Goal: Task Accomplishment & Management: Complete application form

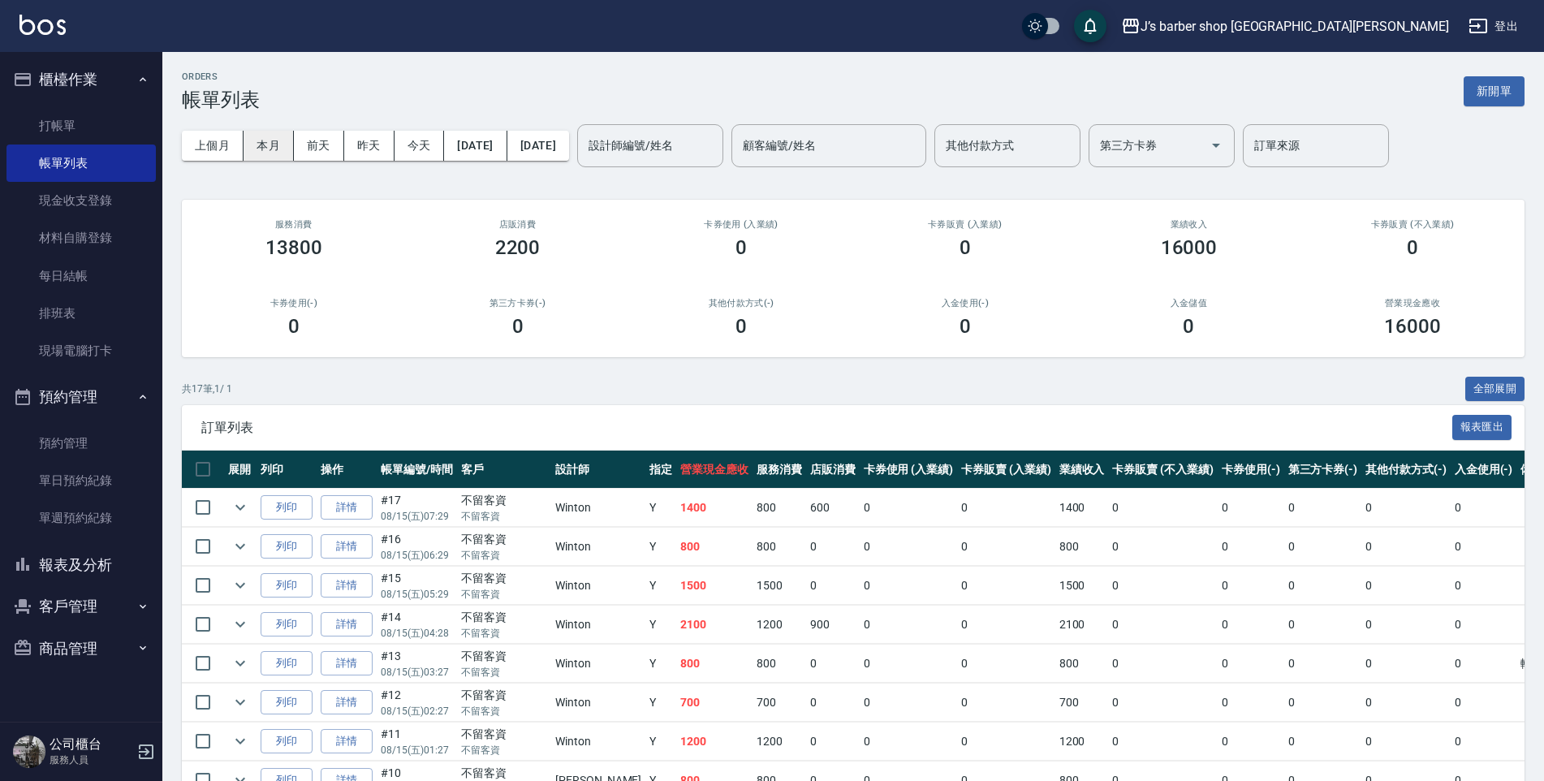
click at [262, 142] on button "本月" at bounding box center [269, 146] width 50 height 30
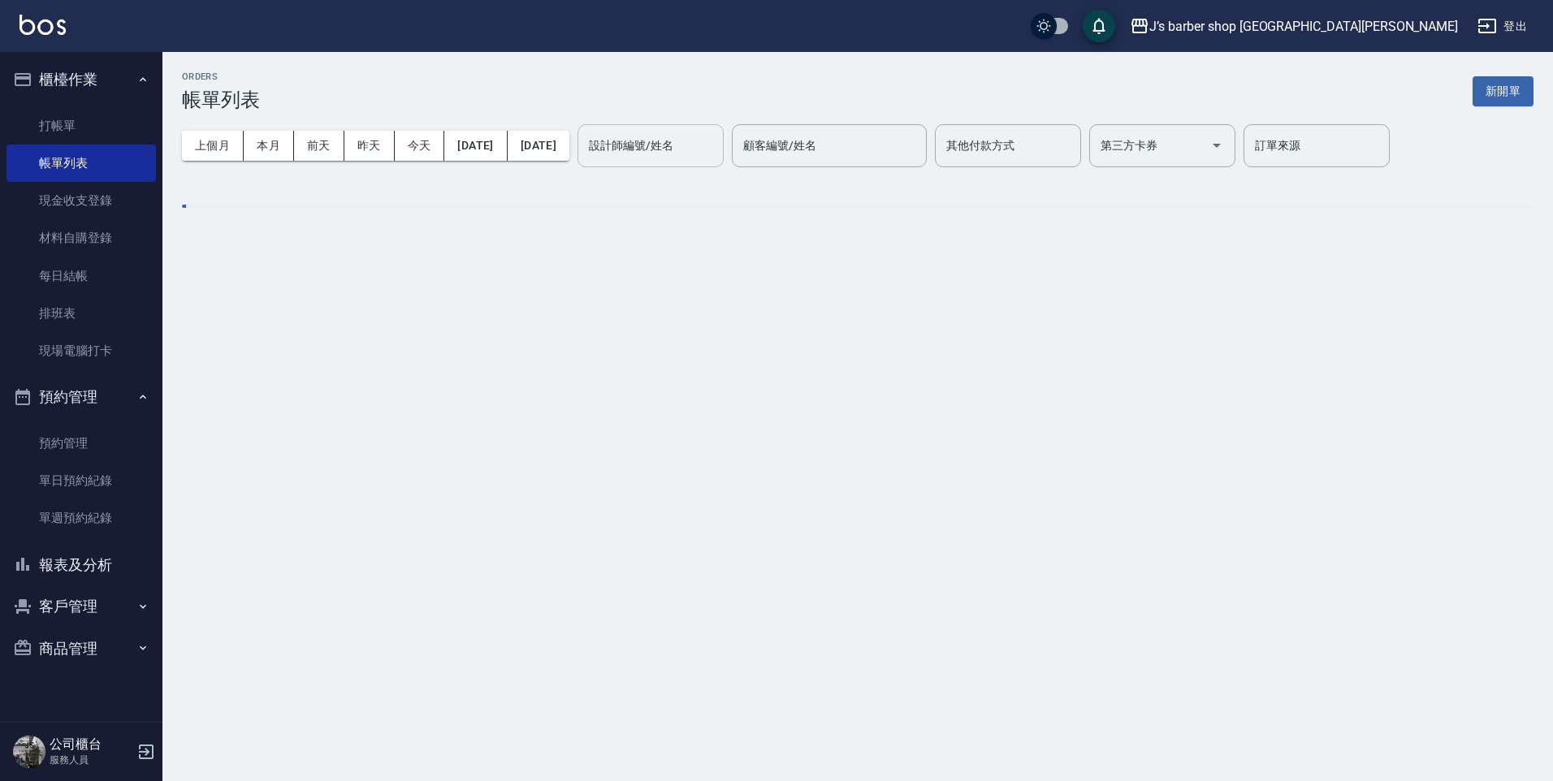
click at [659, 151] on input "設計師編號/姓名" at bounding box center [651, 146] width 132 height 28
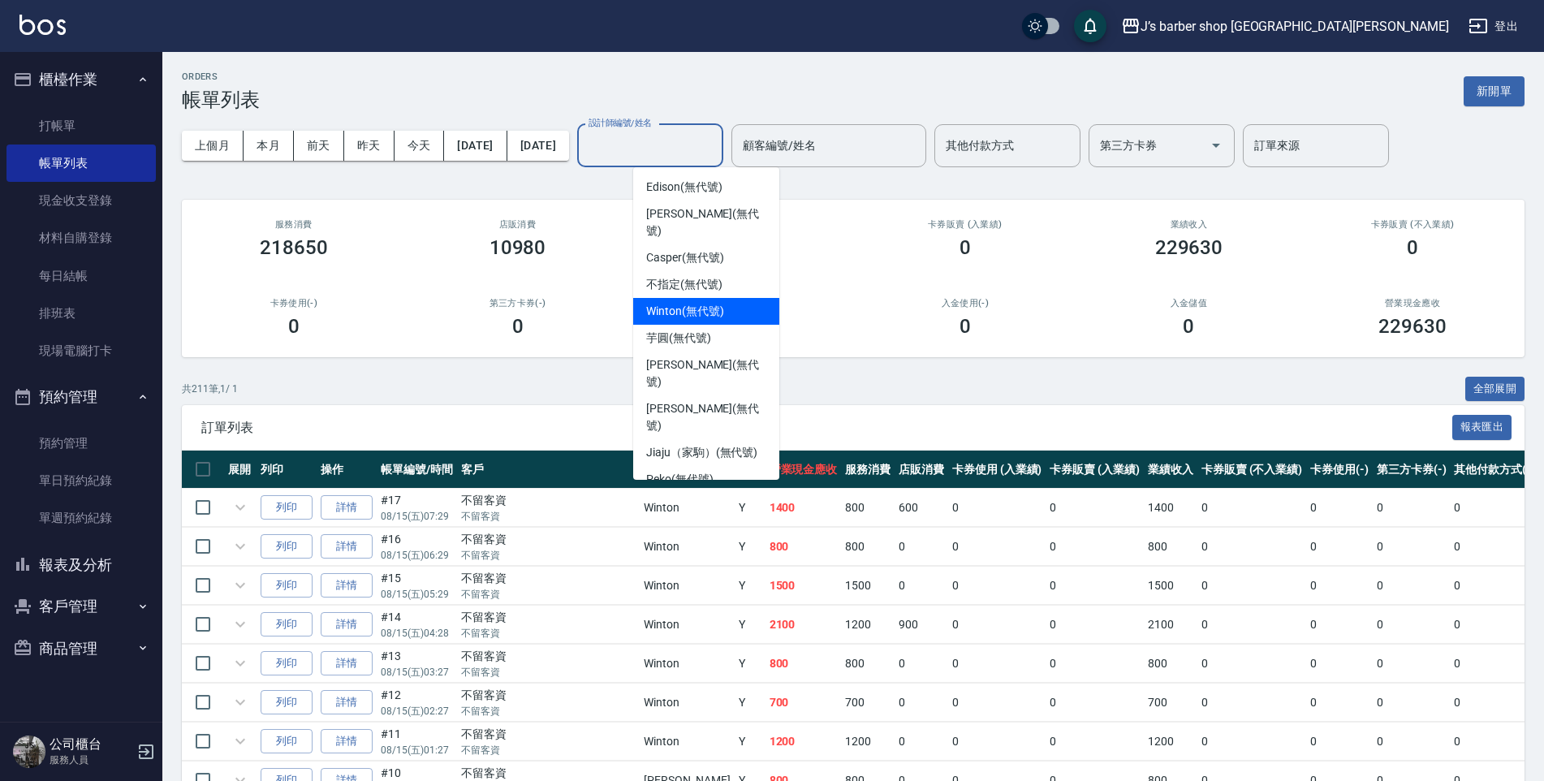
click at [691, 303] on span "Winton (無代號)" at bounding box center [684, 311] width 77 height 17
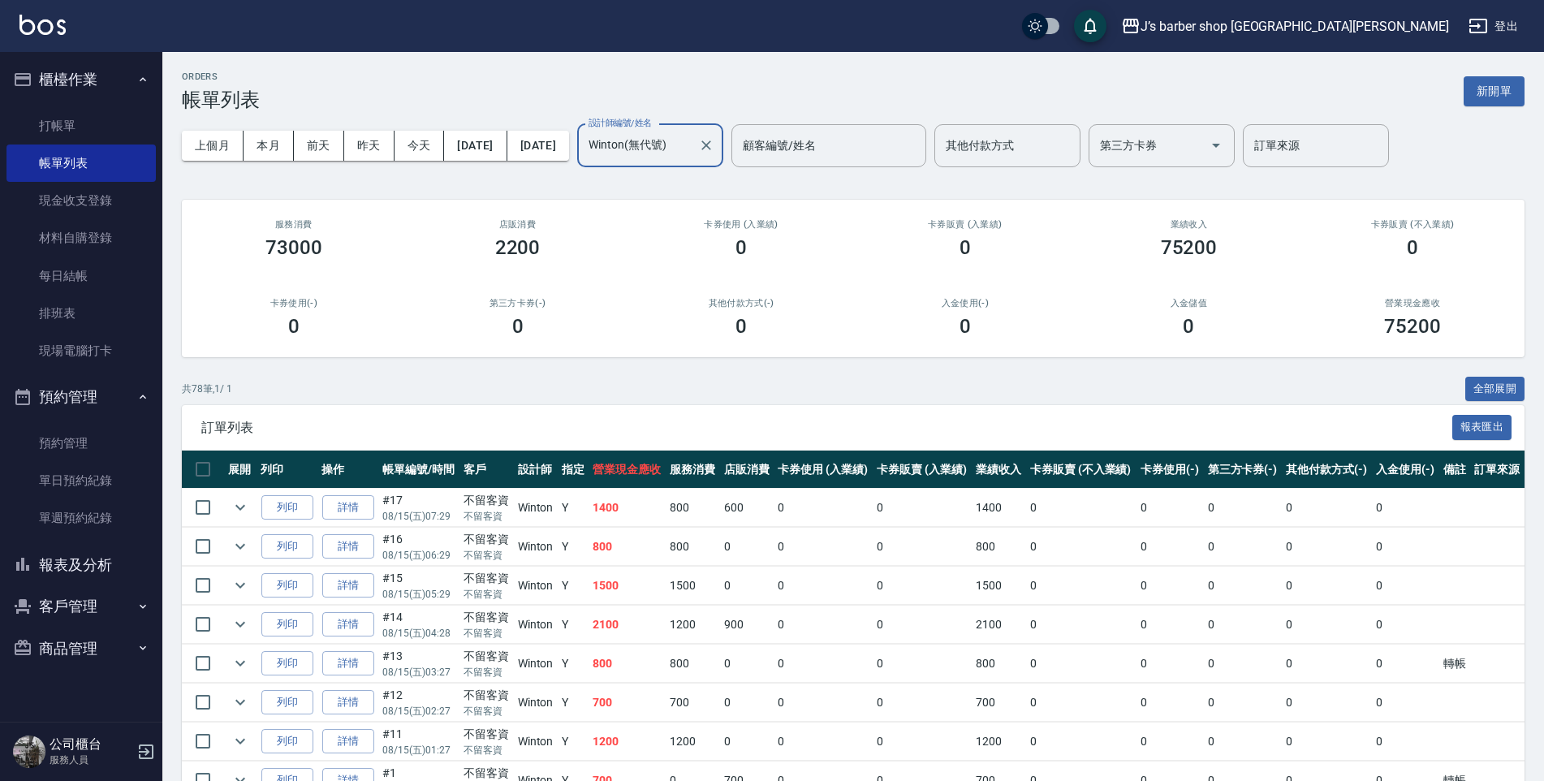
click at [666, 132] on input "Winton(無代號)" at bounding box center [638, 146] width 107 height 28
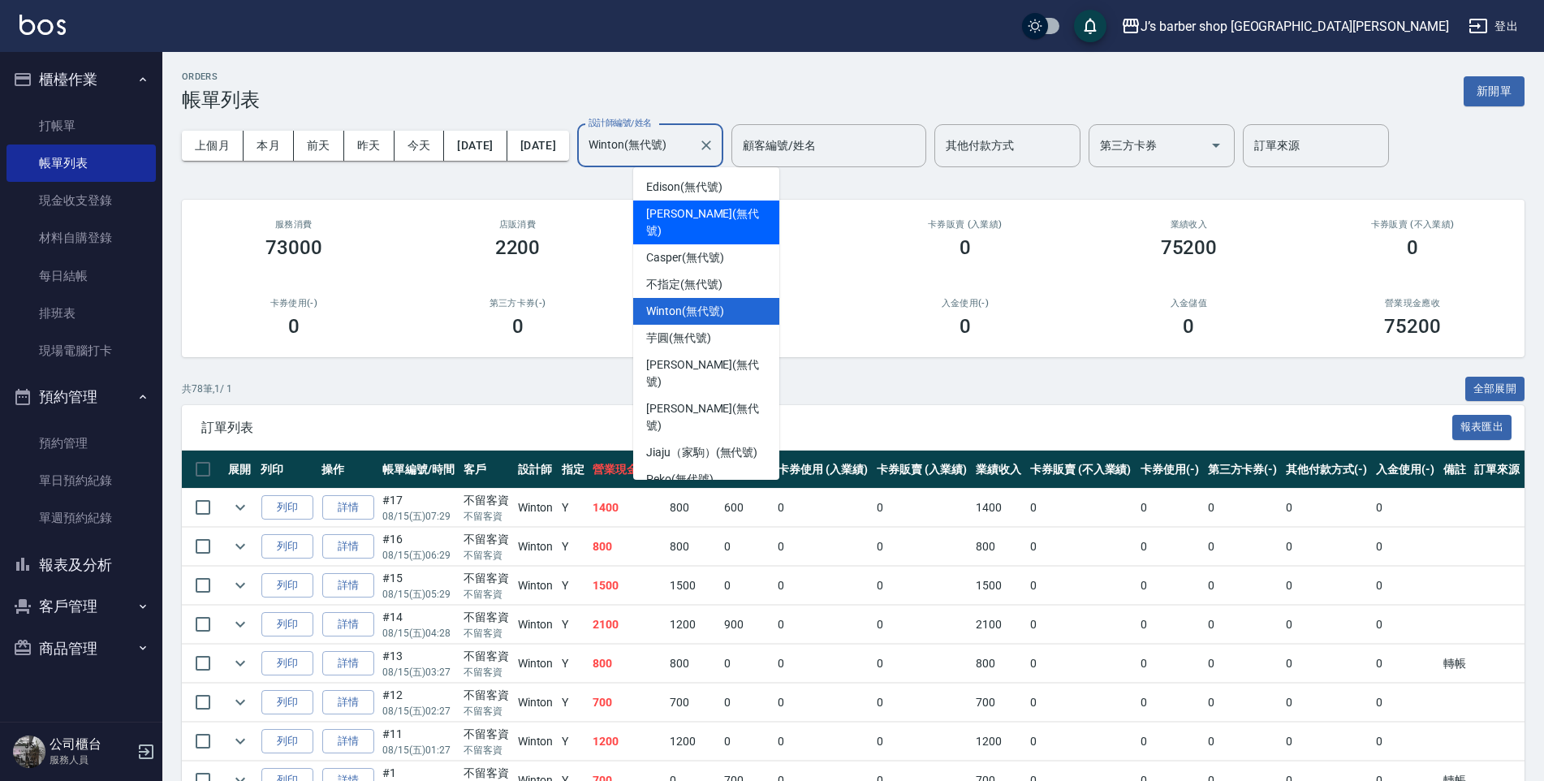
click at [667, 218] on span "[PERSON_NAME] (無代號)" at bounding box center [706, 222] width 120 height 34
type input "[PERSON_NAME](無代號)"
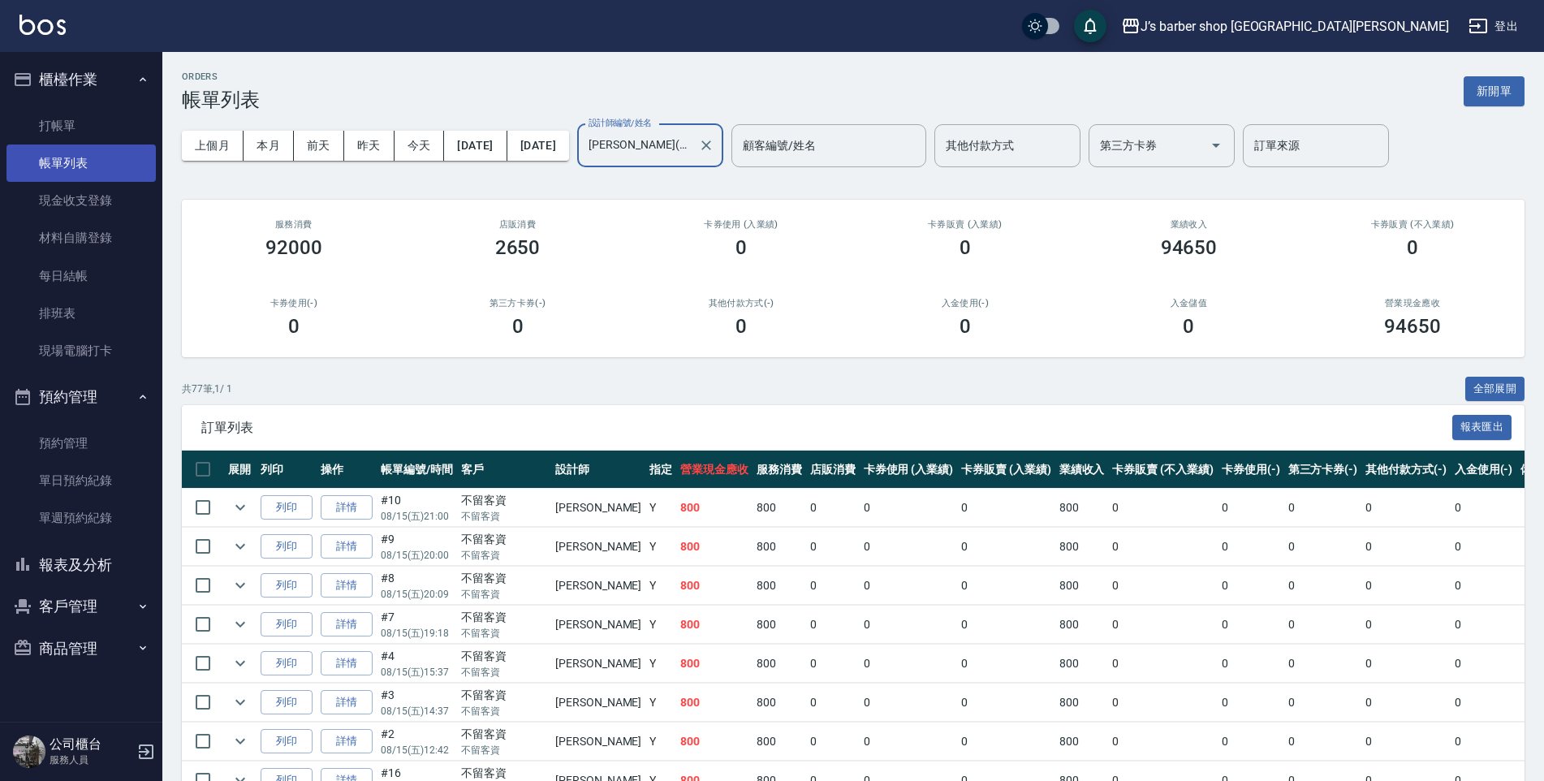
click at [108, 172] on link "帳單列表" at bounding box center [80, 163] width 149 height 37
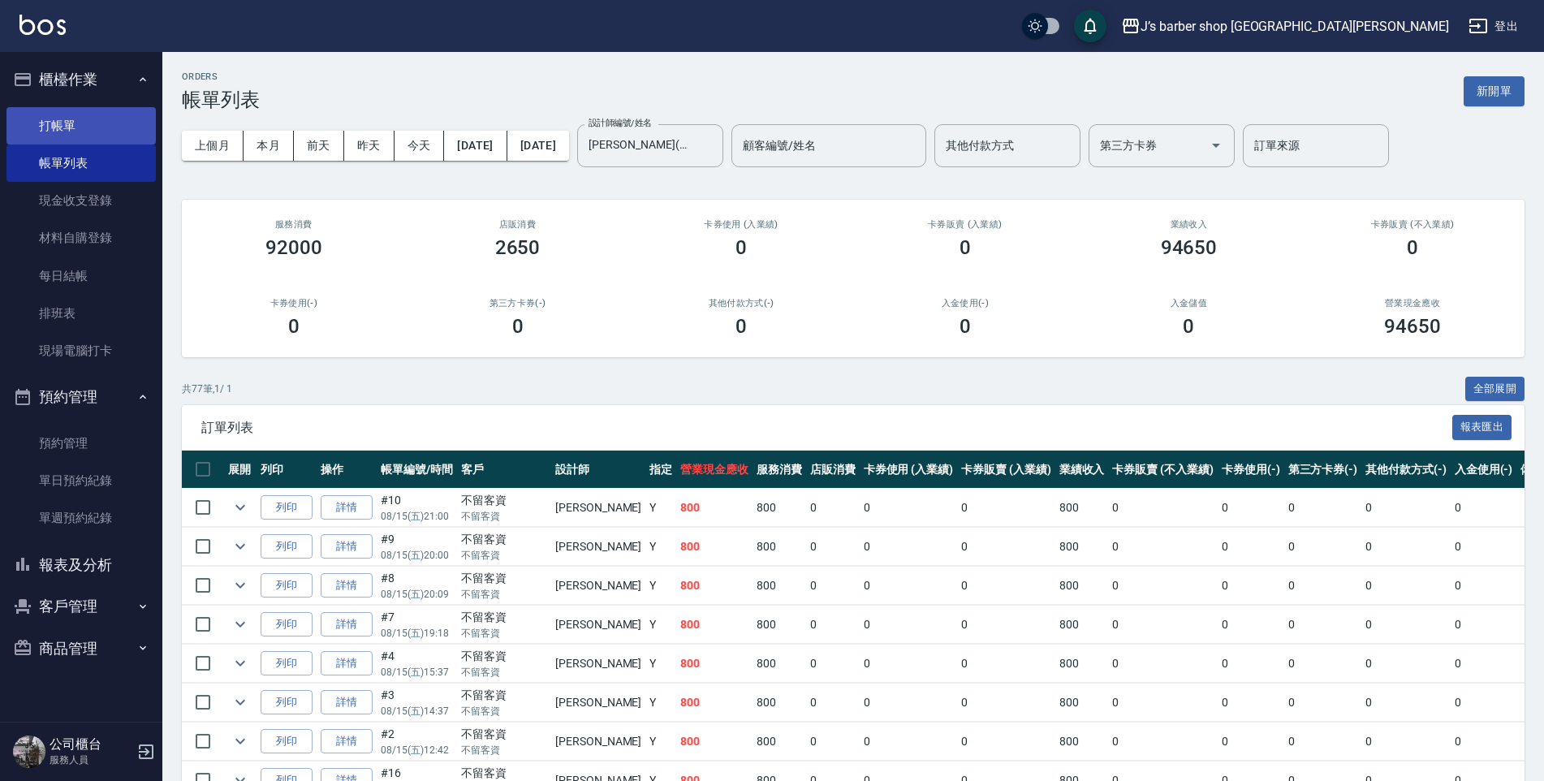
click at [91, 126] on link "打帳單" at bounding box center [80, 125] width 149 height 37
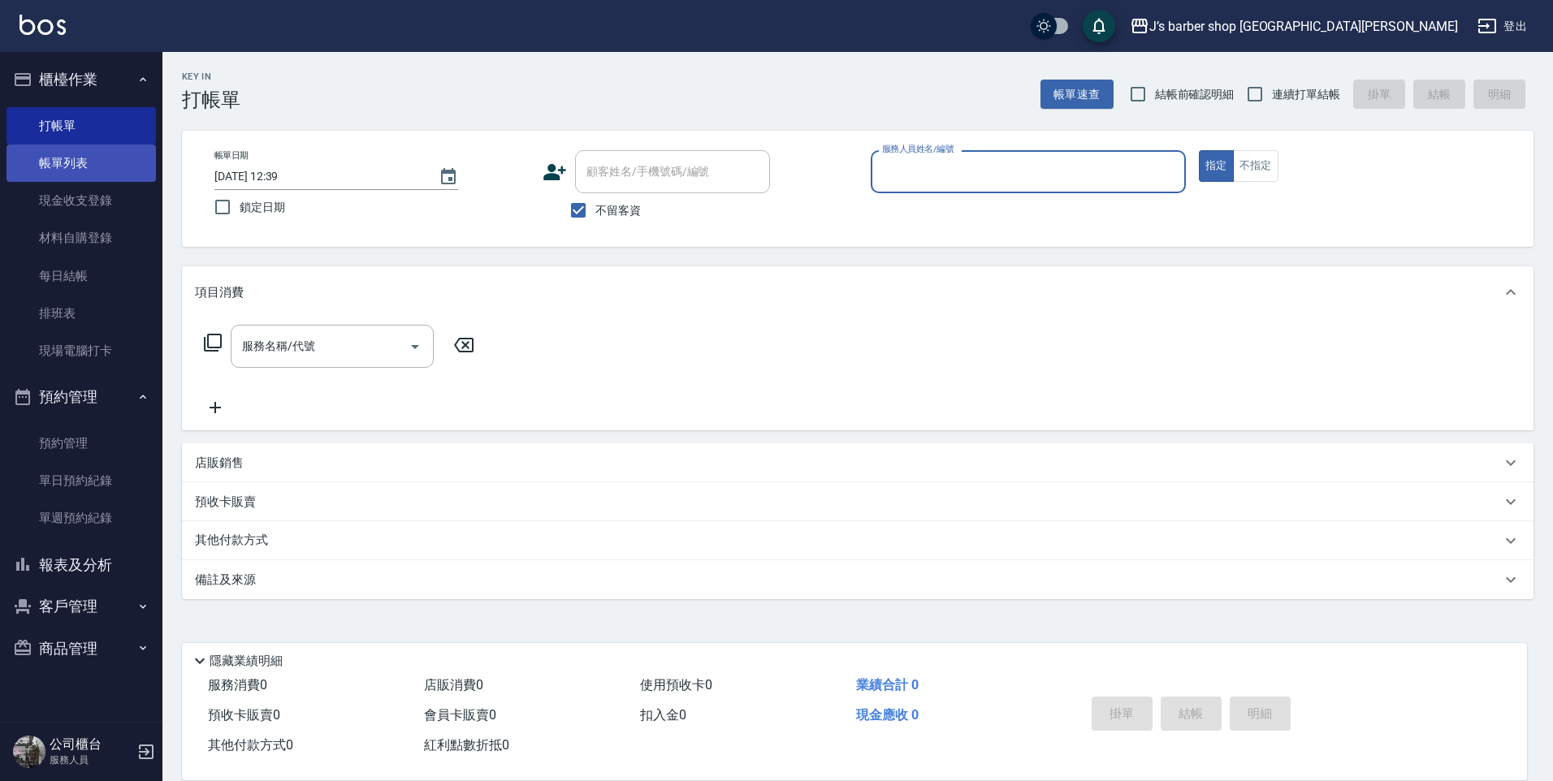
click at [57, 158] on link "帳單列表" at bounding box center [80, 163] width 149 height 37
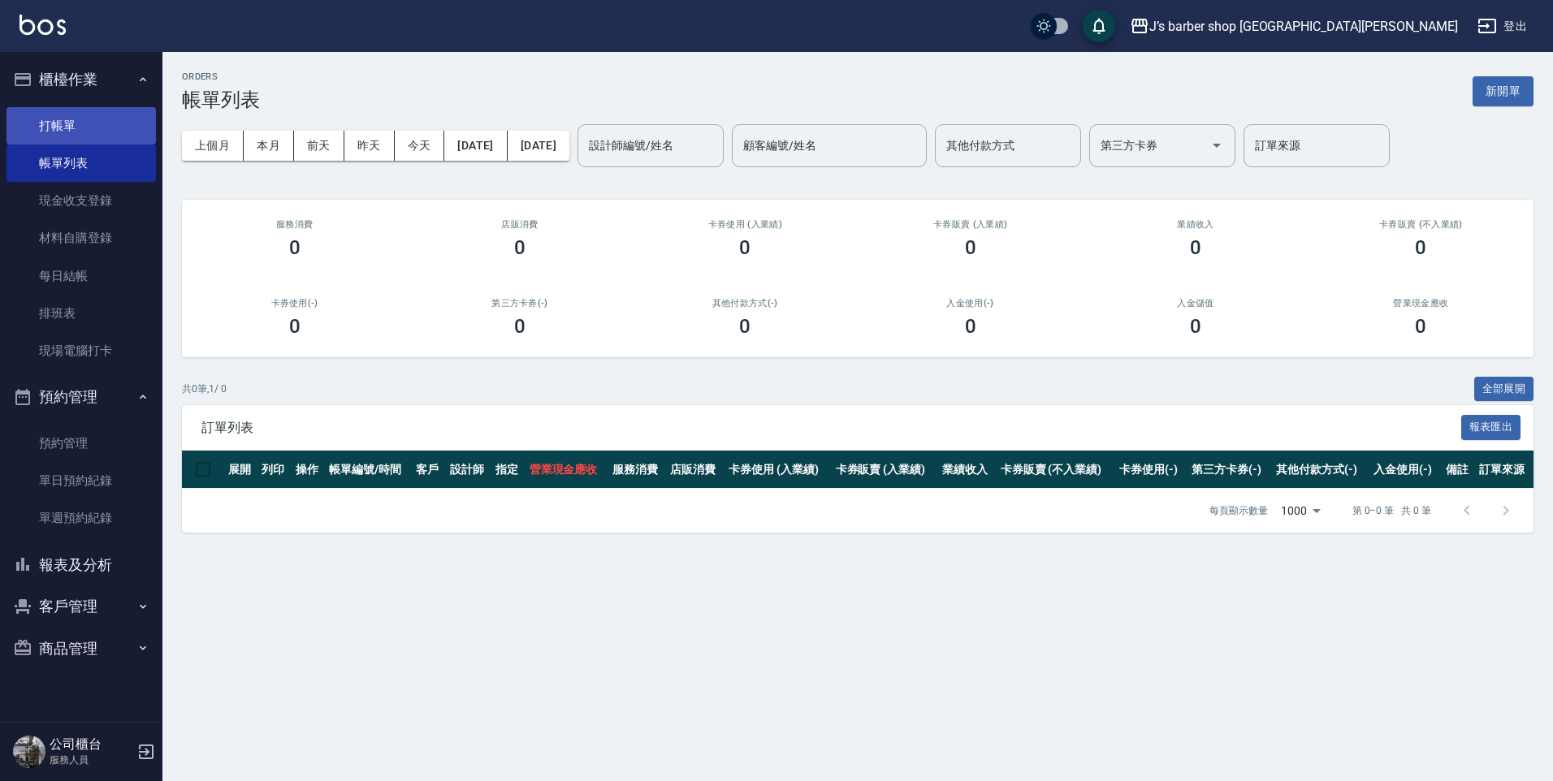
click at [105, 133] on link "打帳單" at bounding box center [80, 125] width 149 height 37
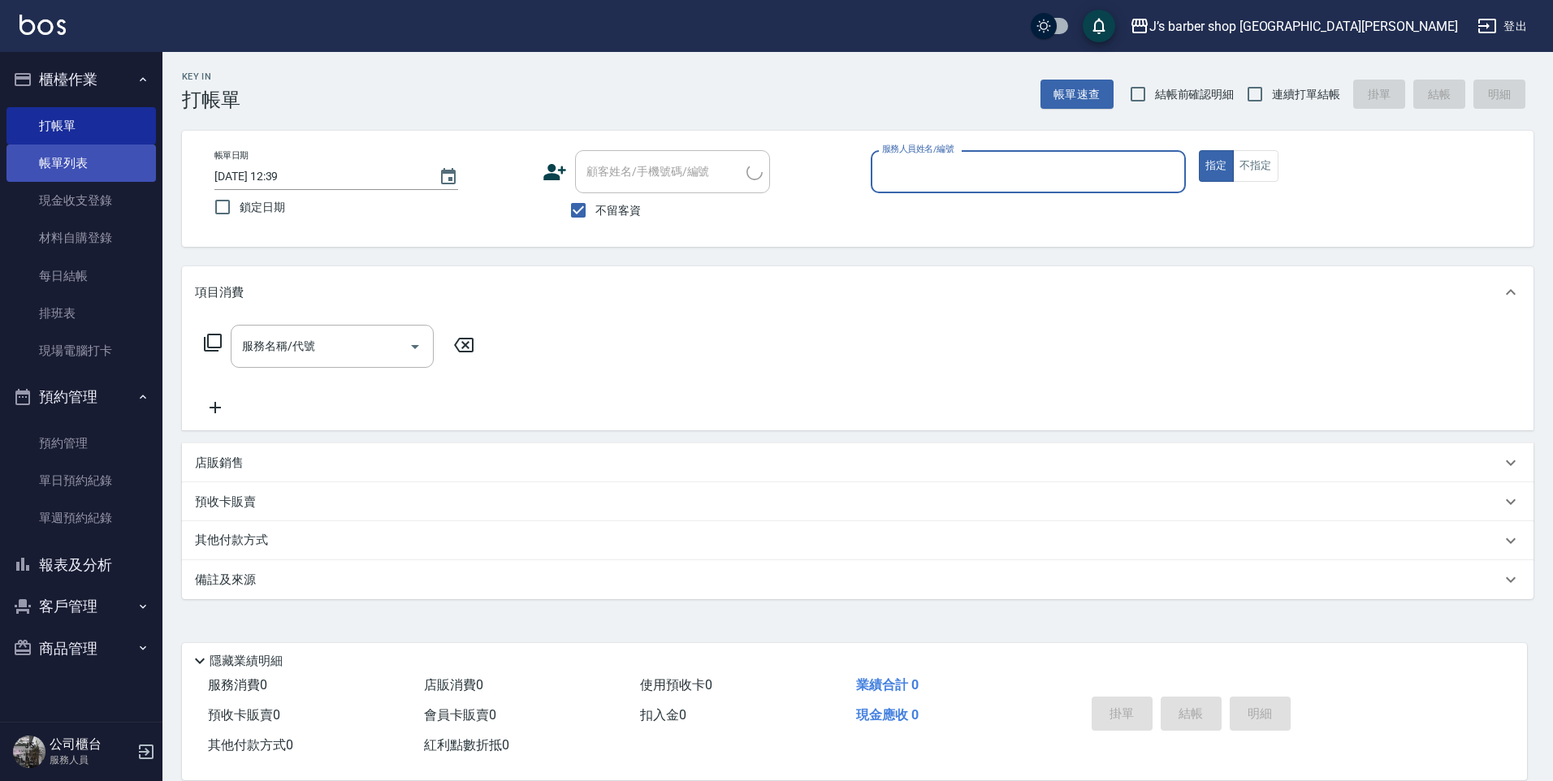
click at [107, 164] on link "帳單列表" at bounding box center [80, 163] width 149 height 37
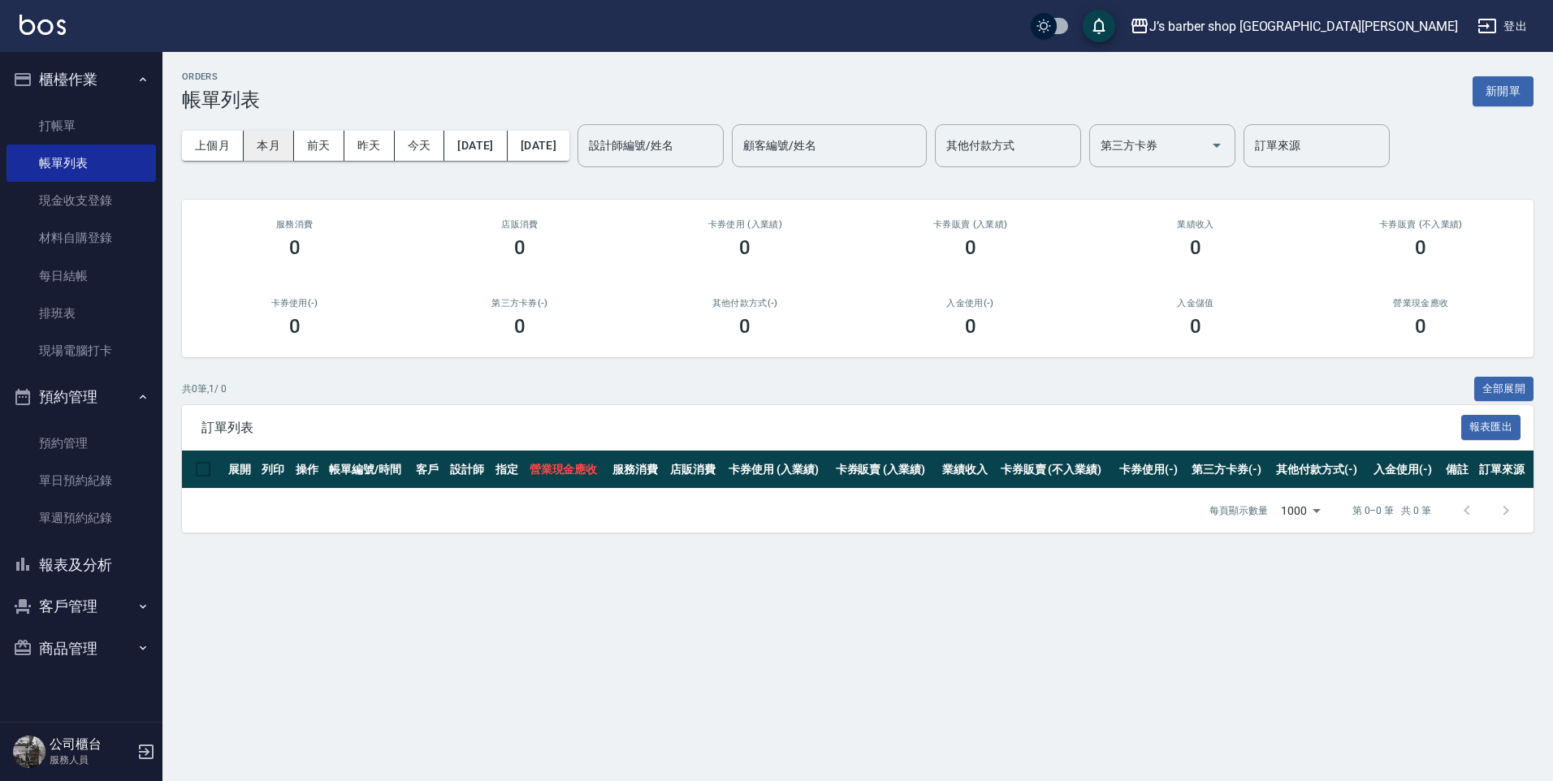
click at [270, 143] on button "本月" at bounding box center [269, 146] width 50 height 30
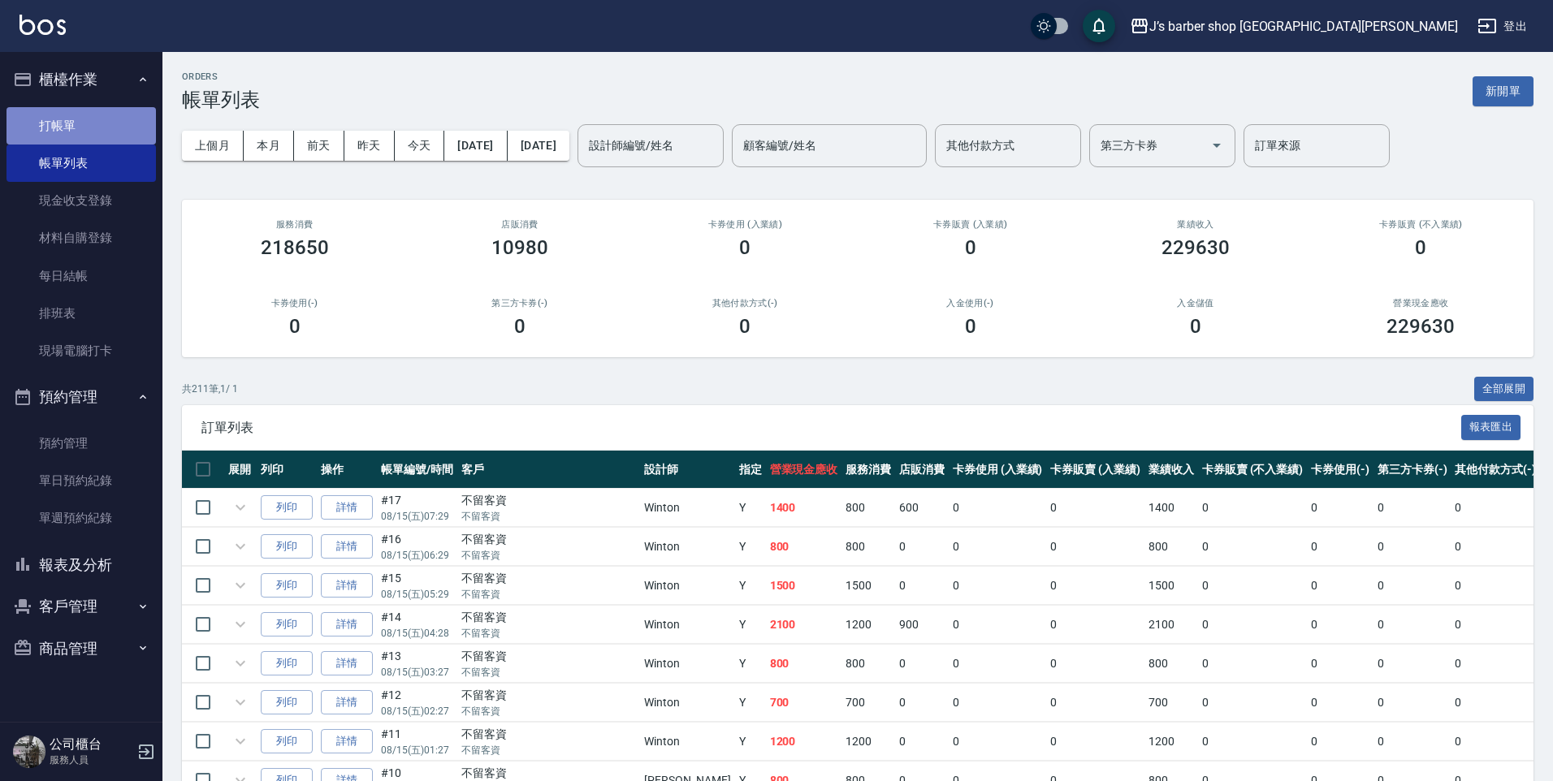
click at [82, 136] on link "打帳單" at bounding box center [80, 125] width 149 height 37
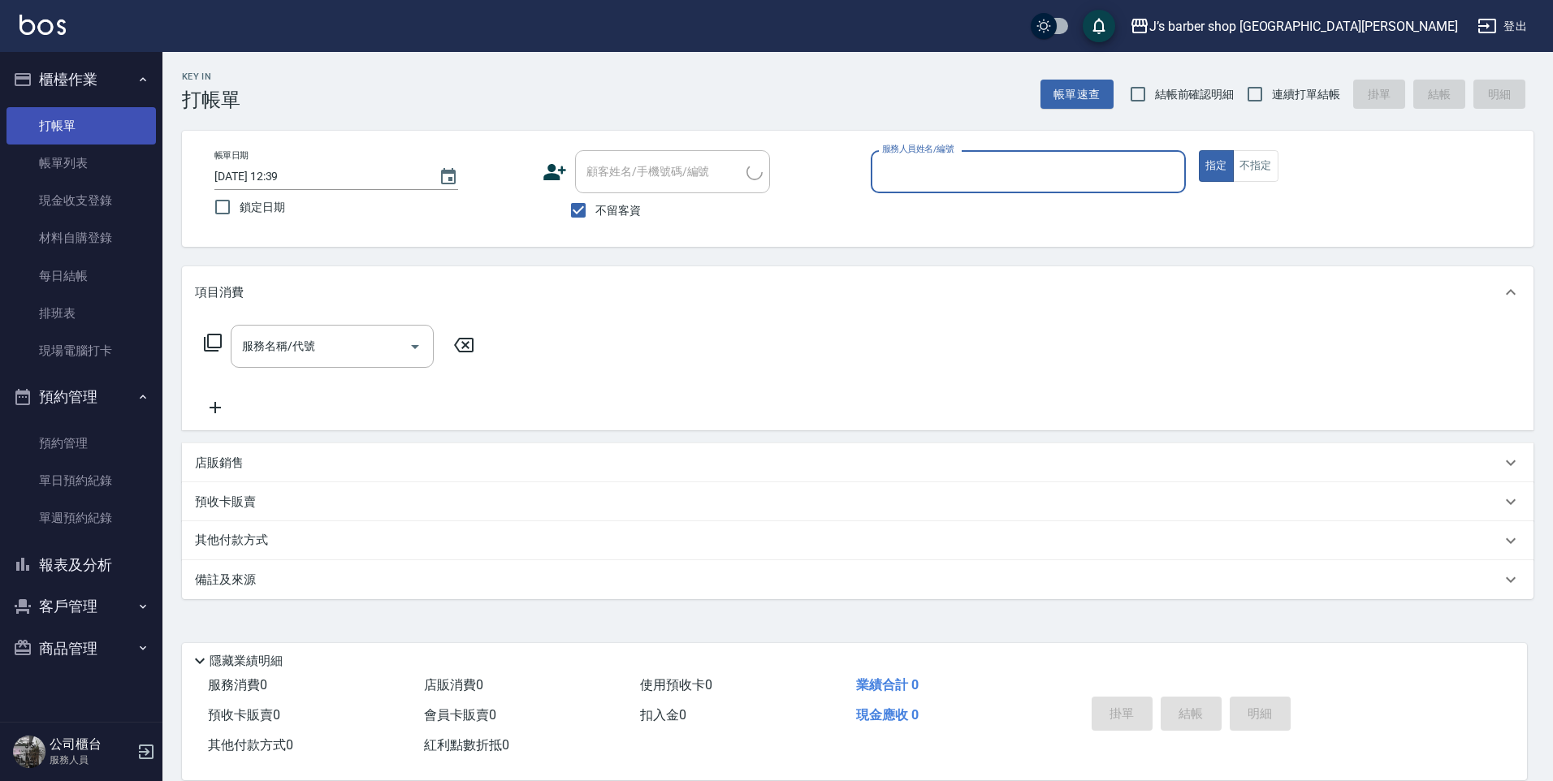
click at [82, 127] on link "打帳單" at bounding box center [80, 125] width 149 height 37
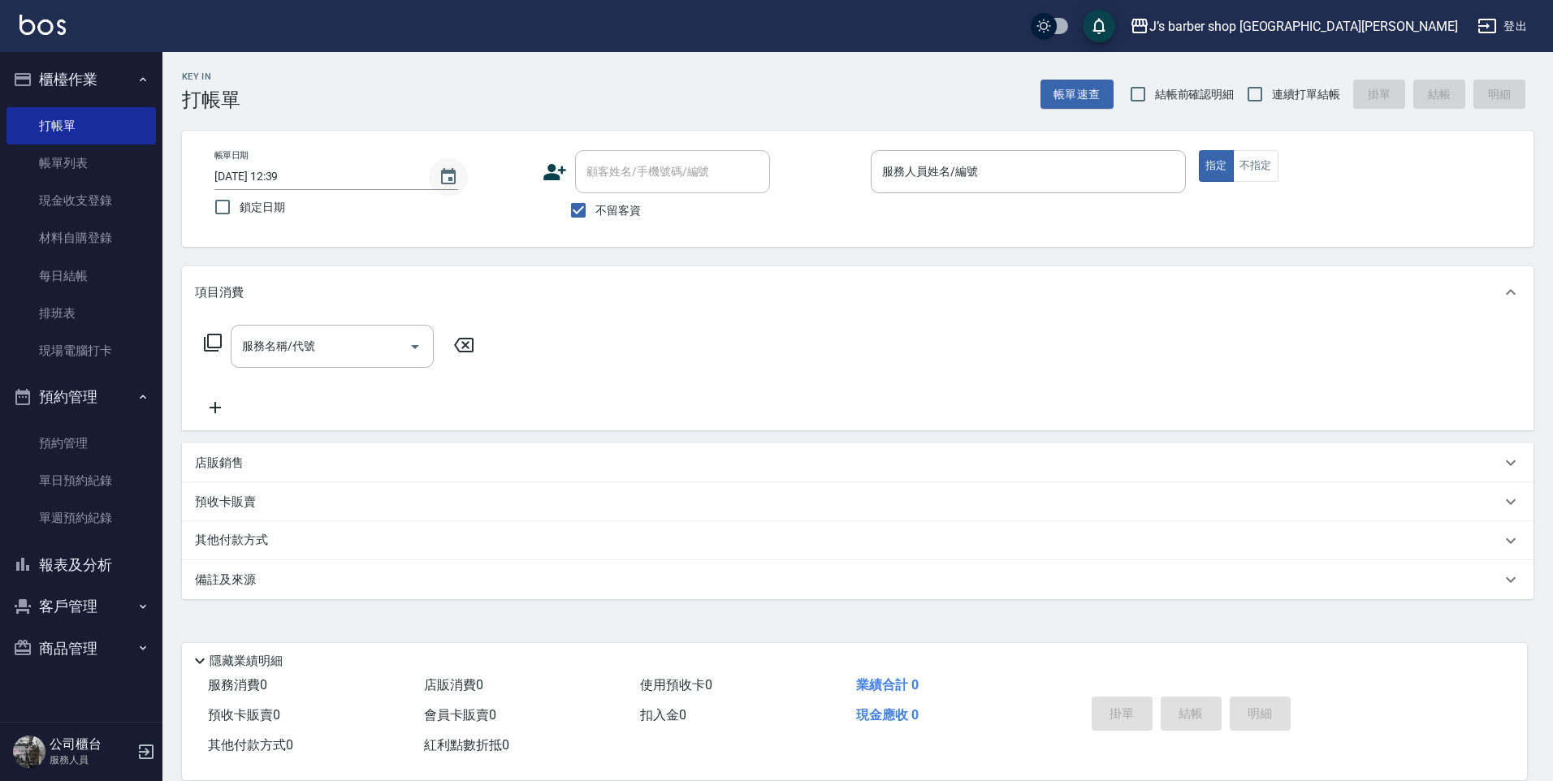
click at [454, 178] on icon "Choose date, selected date is 2025-08-16" at bounding box center [447, 176] width 19 height 19
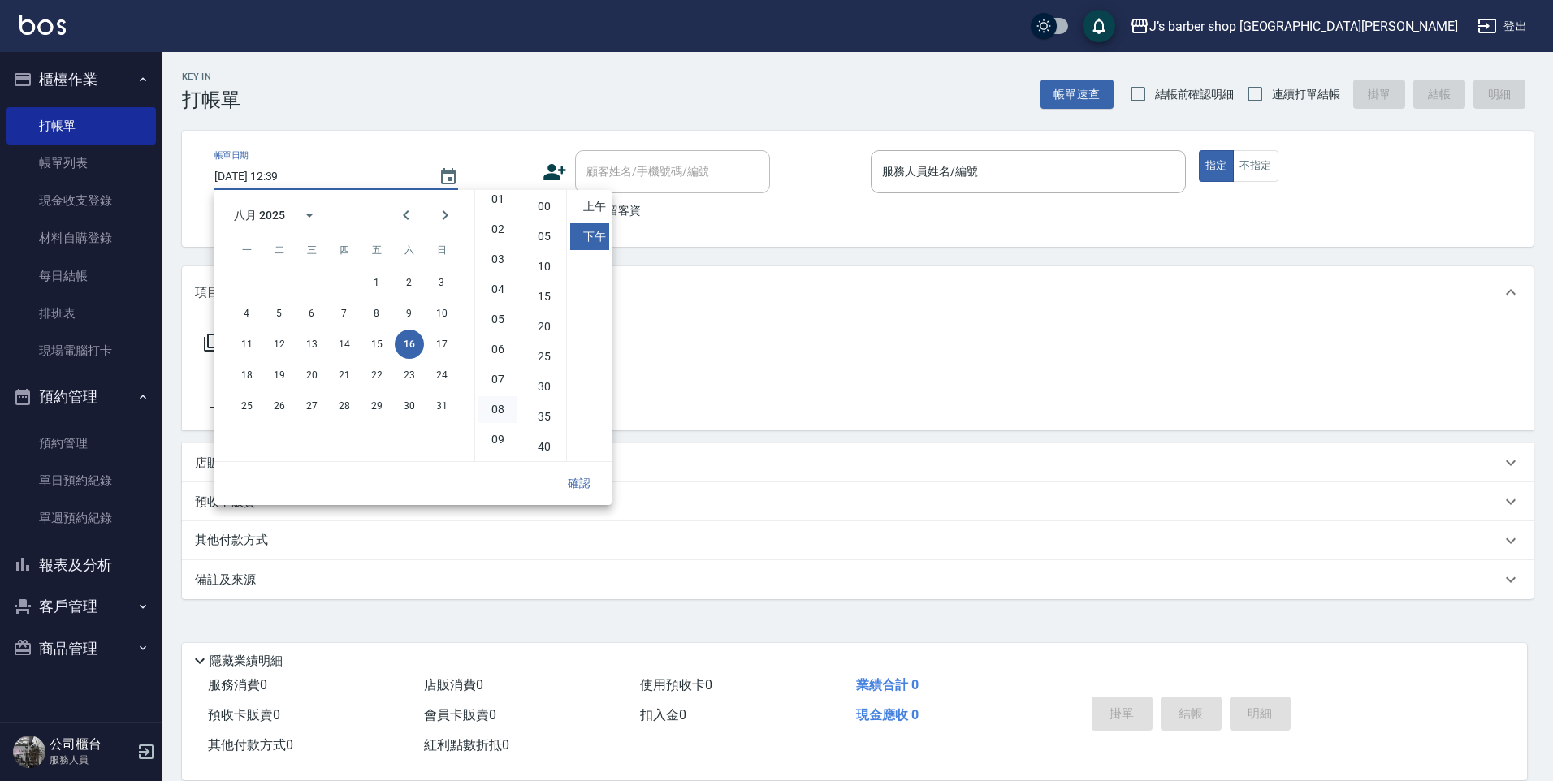
scroll to position [91, 0]
click at [494, 448] on li "11" at bounding box center [497, 446] width 39 height 27
click at [544, 201] on li "00" at bounding box center [544, 206] width 39 height 27
click at [598, 201] on li "上午" at bounding box center [589, 206] width 39 height 27
type input "[DATE] 11:00"
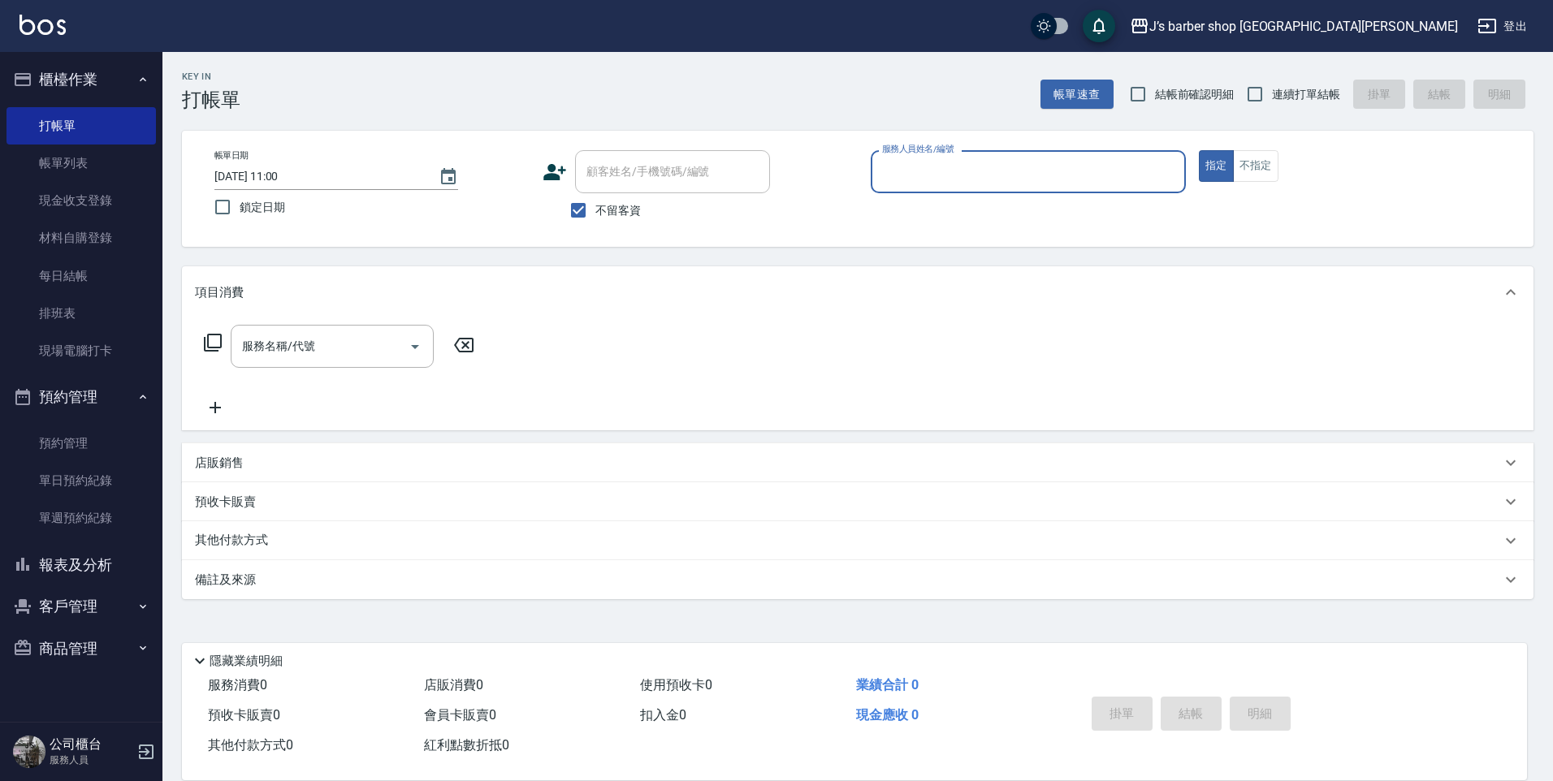
drag, startPoint x: 1001, startPoint y: 177, endPoint x: 987, endPoint y: 183, distance: 14.9
click at [999, 176] on input "服務人員姓名/編號" at bounding box center [1028, 172] width 300 height 28
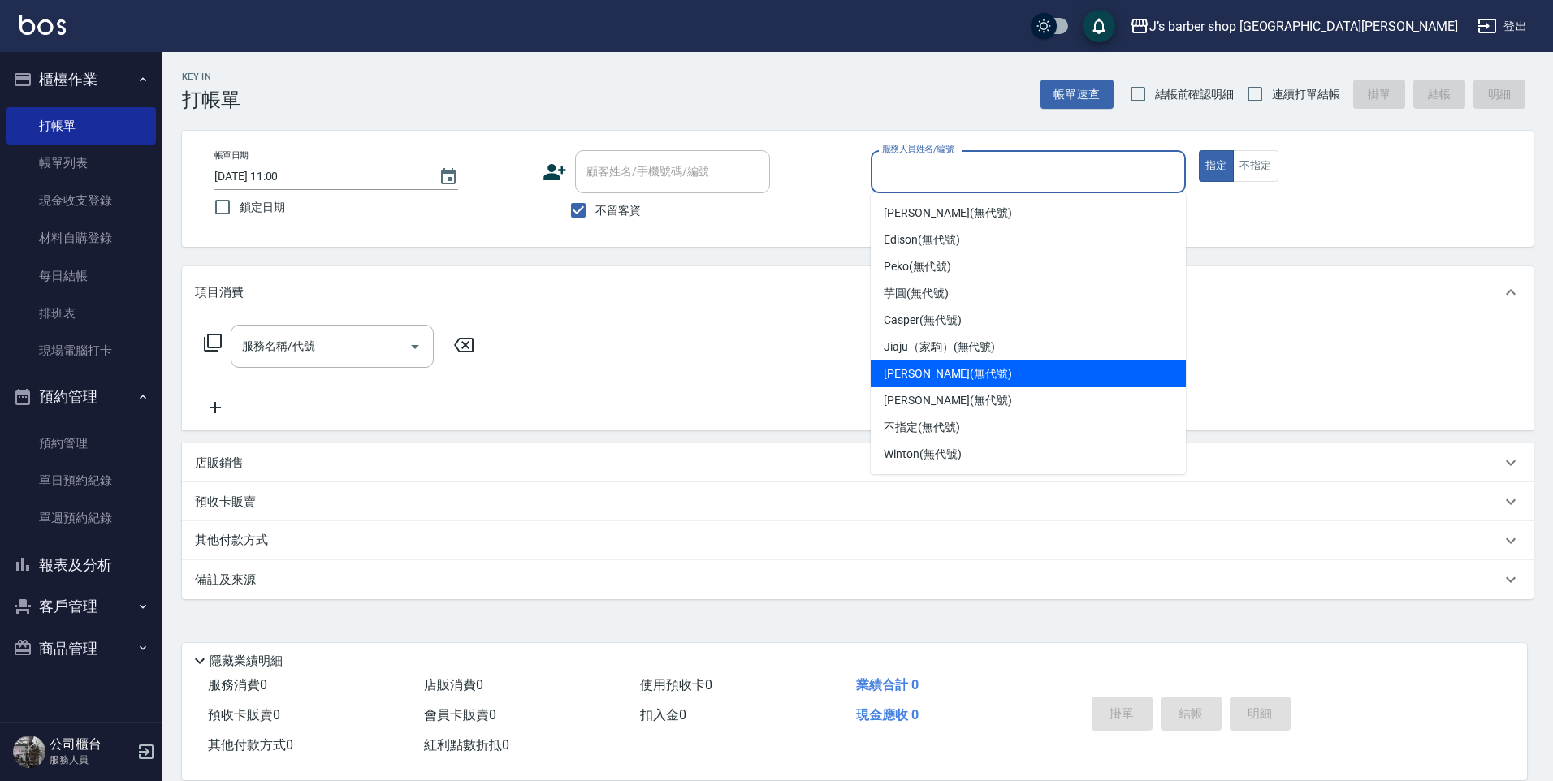
click at [933, 388] on div "[PERSON_NAME] (無代號)" at bounding box center [1027, 400] width 315 height 27
type input "[PERSON_NAME](無代號)"
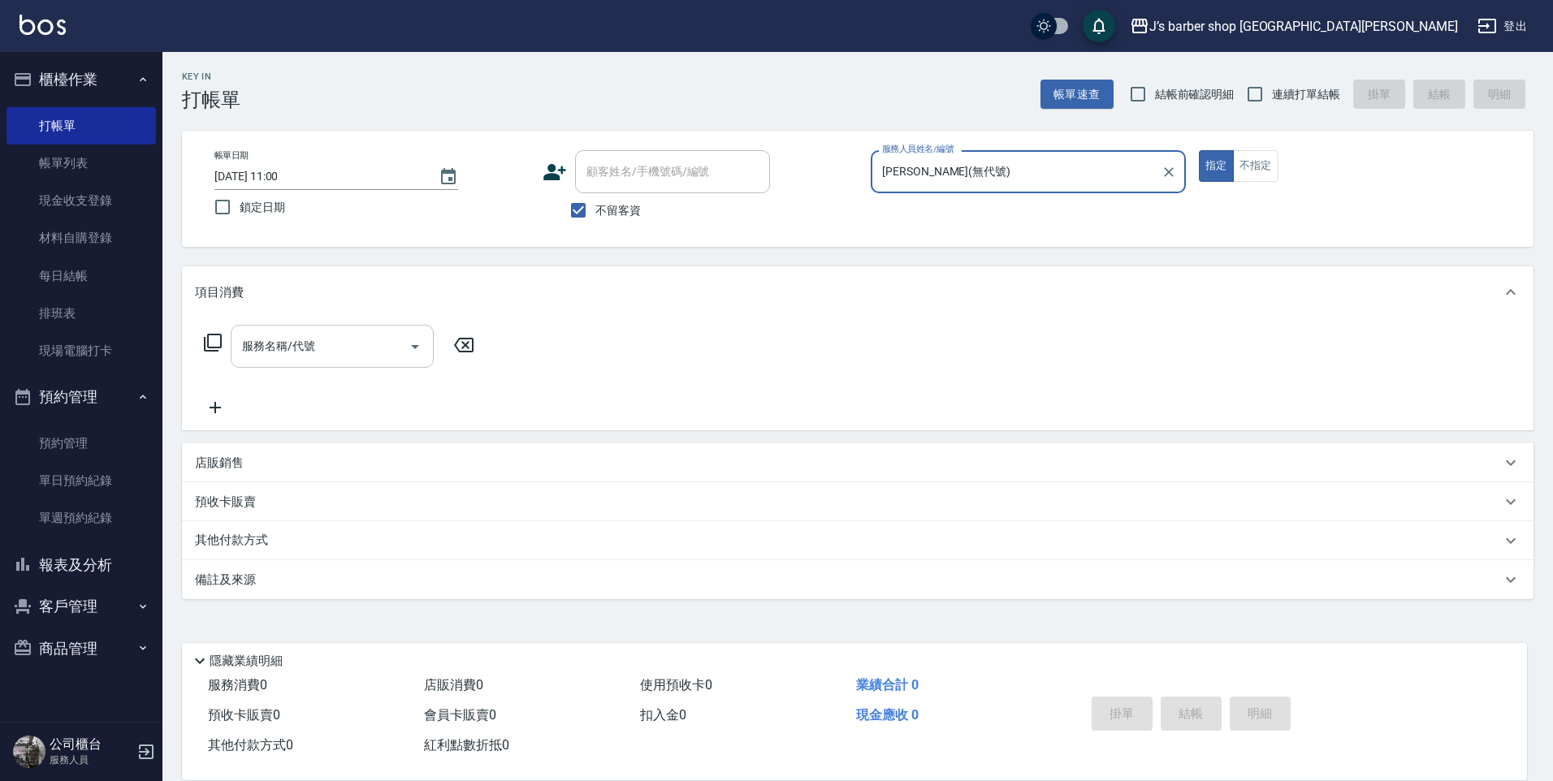
click at [380, 346] on input "服務名稱/代號" at bounding box center [320, 346] width 164 height 28
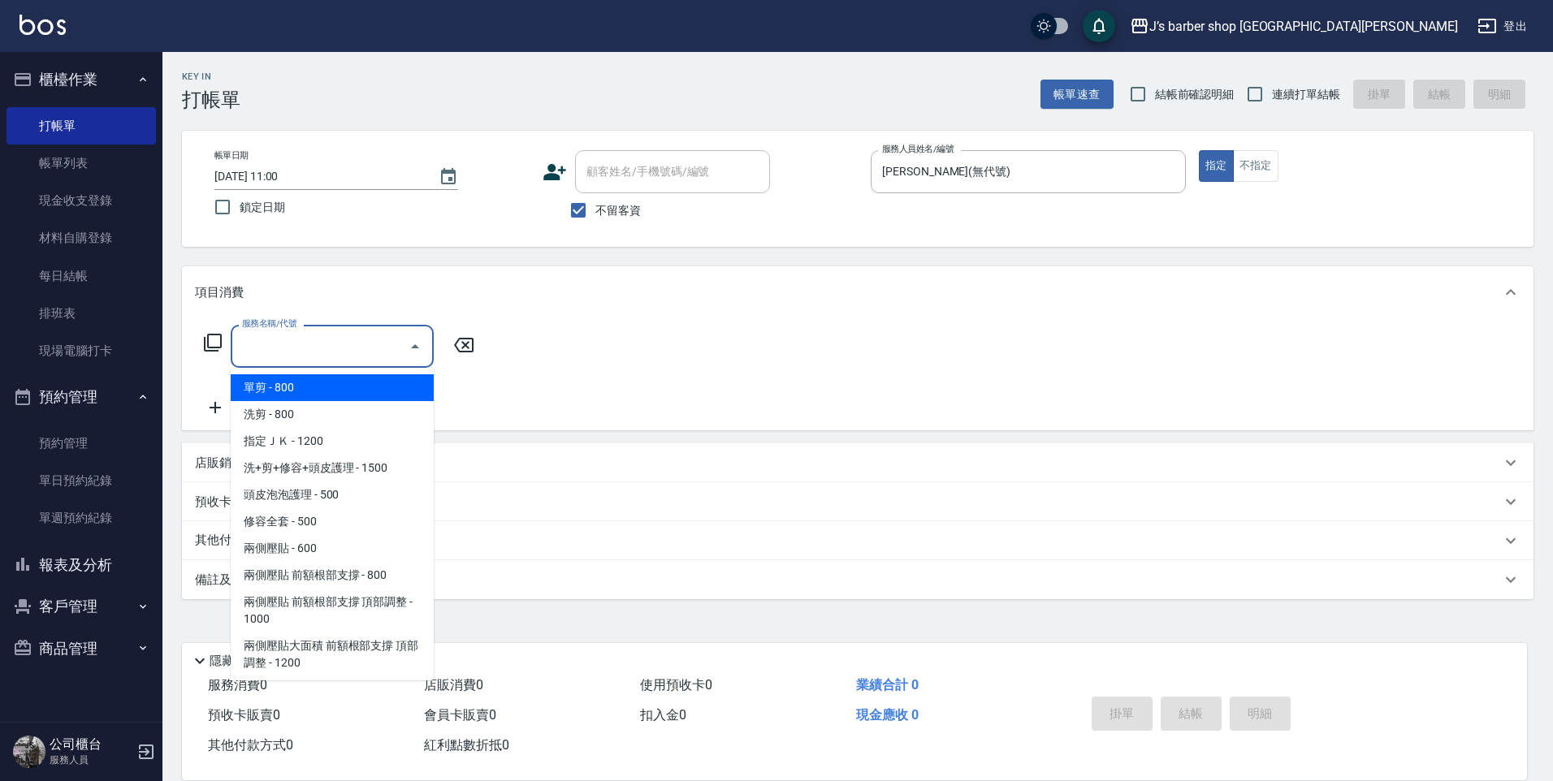
drag, startPoint x: 351, startPoint y: 401, endPoint x: 352, endPoint y: 413, distance: 12.2
click at [351, 411] on ul "單剪 - 800 洗剪 - 800 指定ＪＫ - 1200 洗+剪+修容+頭皮護理 - 1500 頭皮泡泡護理 - 500 修容全套 - 500 兩側壓貼 -…" at bounding box center [332, 524] width 203 height 313
click at [352, 413] on span "洗剪 - 800" at bounding box center [332, 414] width 203 height 27
type input "洗剪(101)"
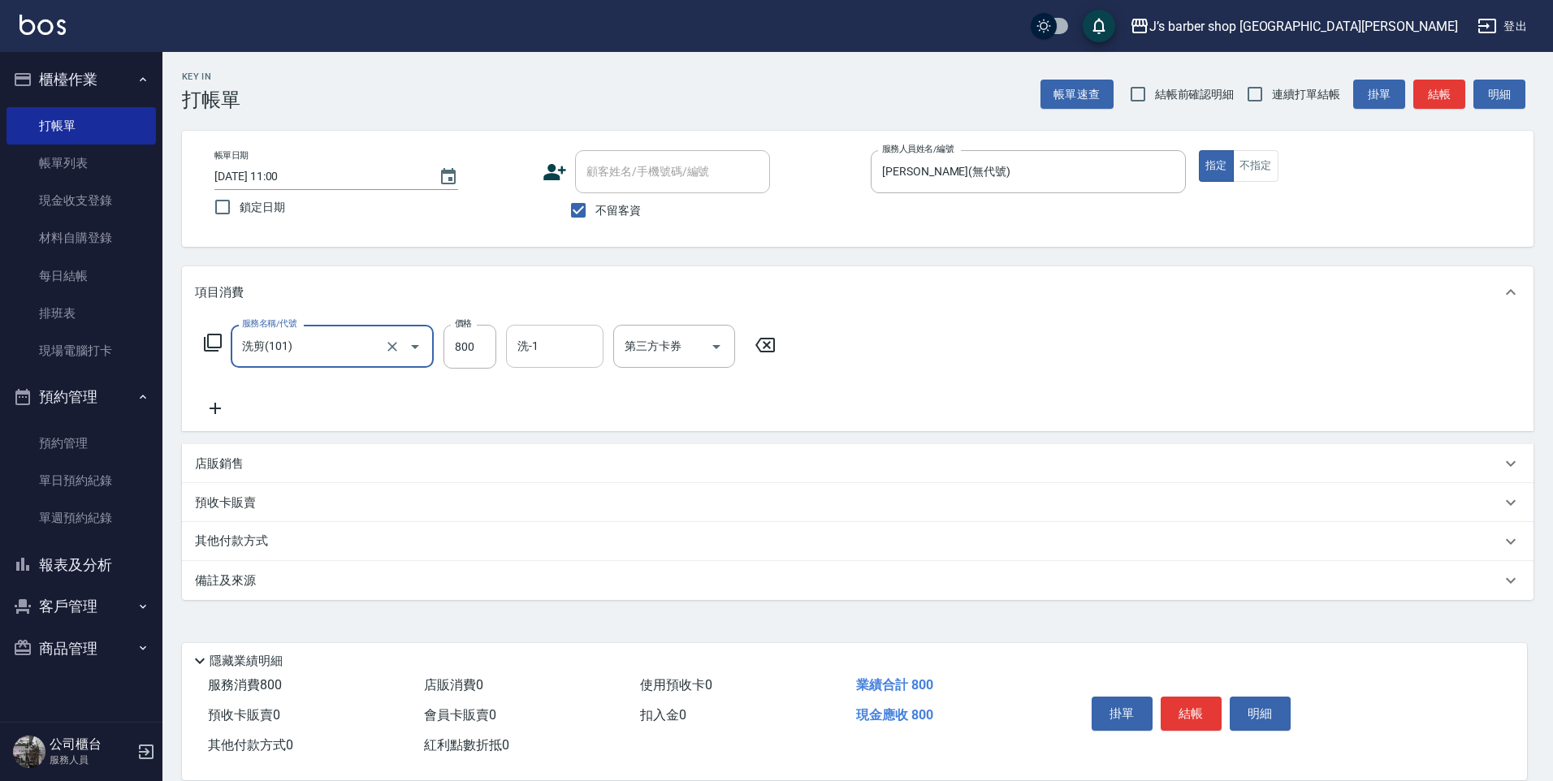
click at [525, 351] on input "洗-1" at bounding box center [554, 346] width 83 height 28
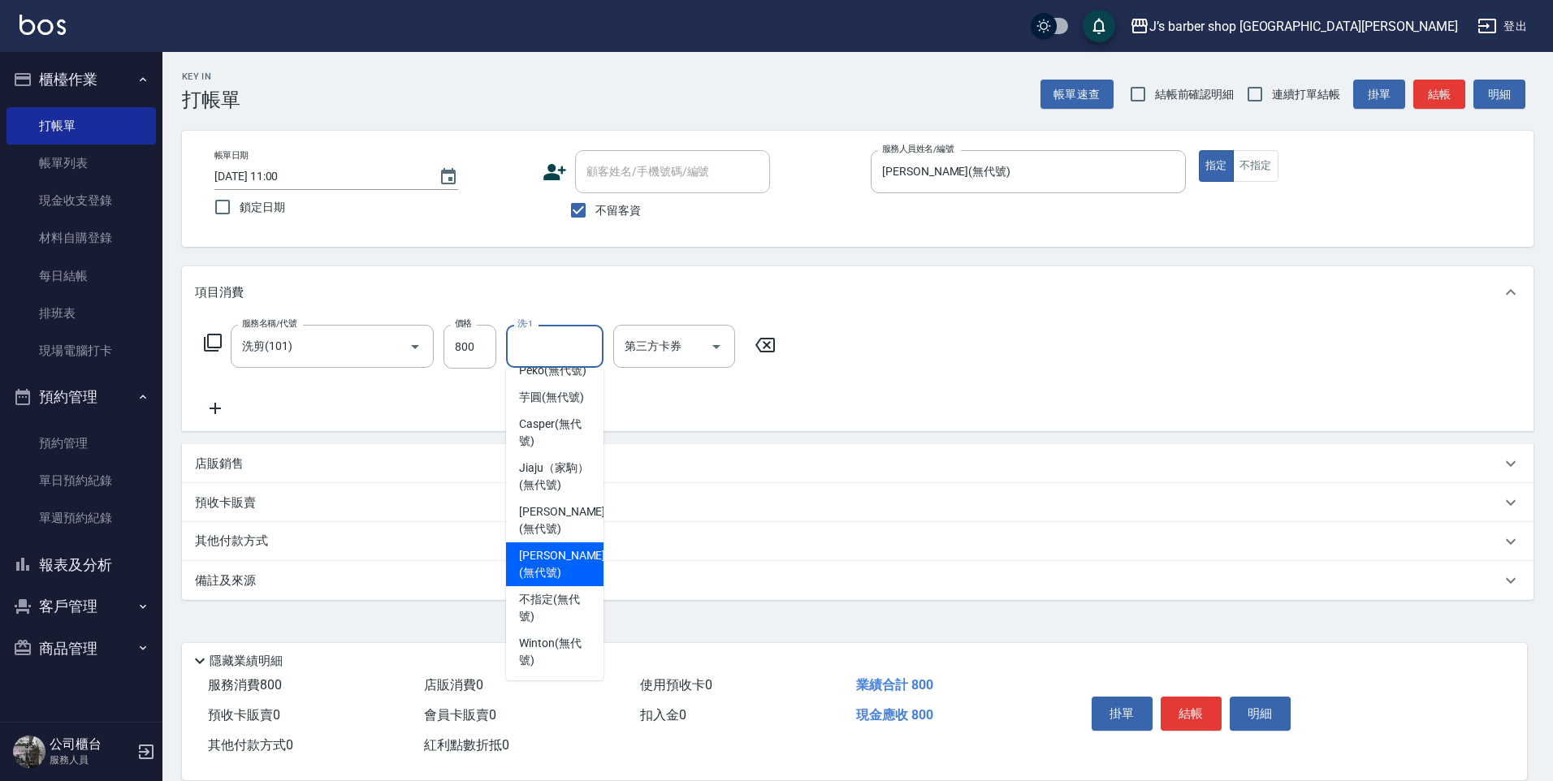
scroll to position [139, 0]
click at [555, 567] on span "[PERSON_NAME] (無代號)" at bounding box center [562, 564] width 86 height 34
type input "[PERSON_NAME](無代號)"
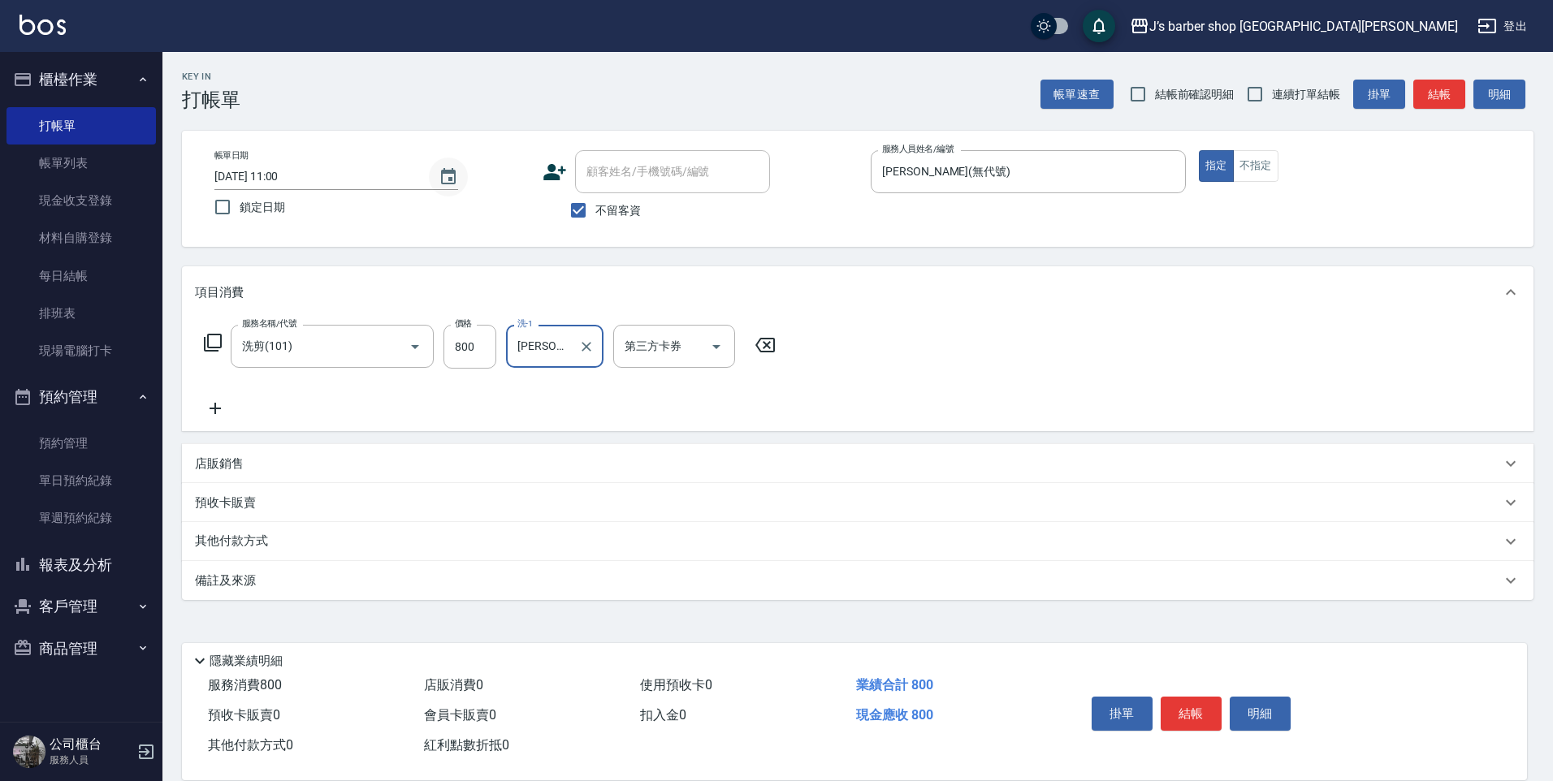
click at [456, 184] on icon "Choose date, selected date is 2025-08-16" at bounding box center [447, 176] width 19 height 19
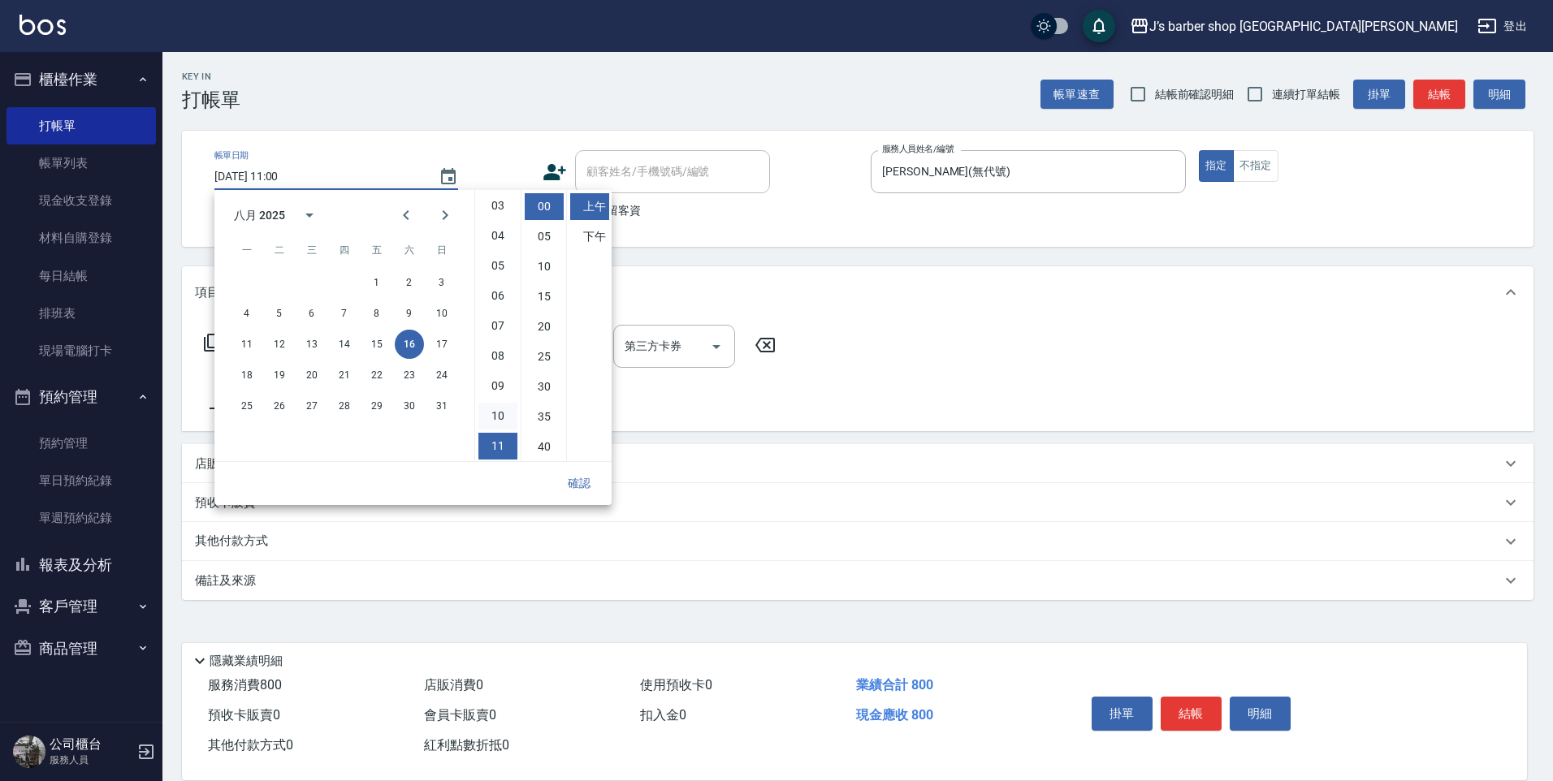
scroll to position [0, 0]
click at [490, 201] on li "12" at bounding box center [497, 206] width 39 height 27
click at [598, 235] on li "下午" at bounding box center [589, 236] width 39 height 27
type input "[DATE] 12:00"
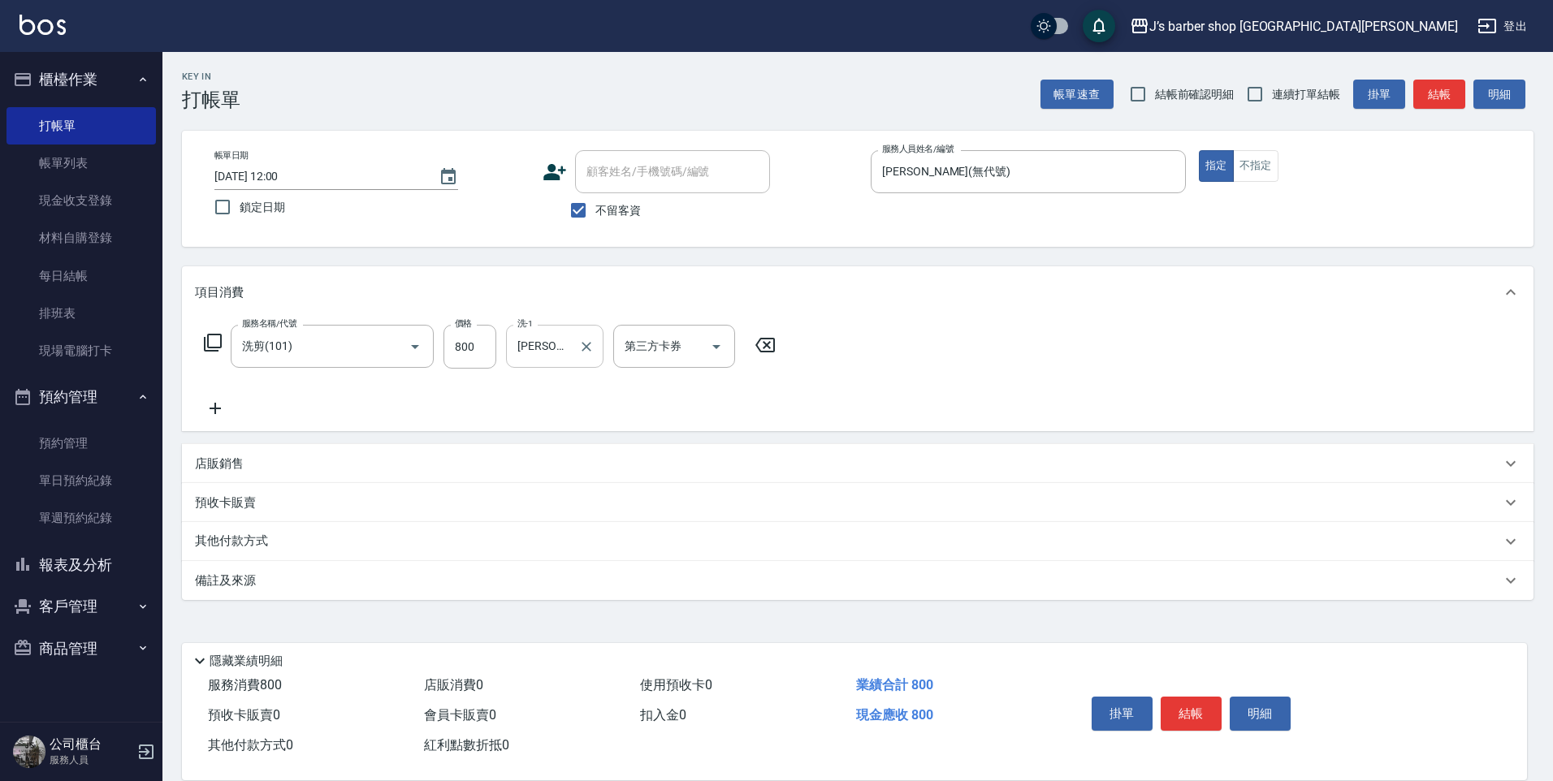
click at [522, 344] on input "[PERSON_NAME](無代號)" at bounding box center [542, 346] width 58 height 28
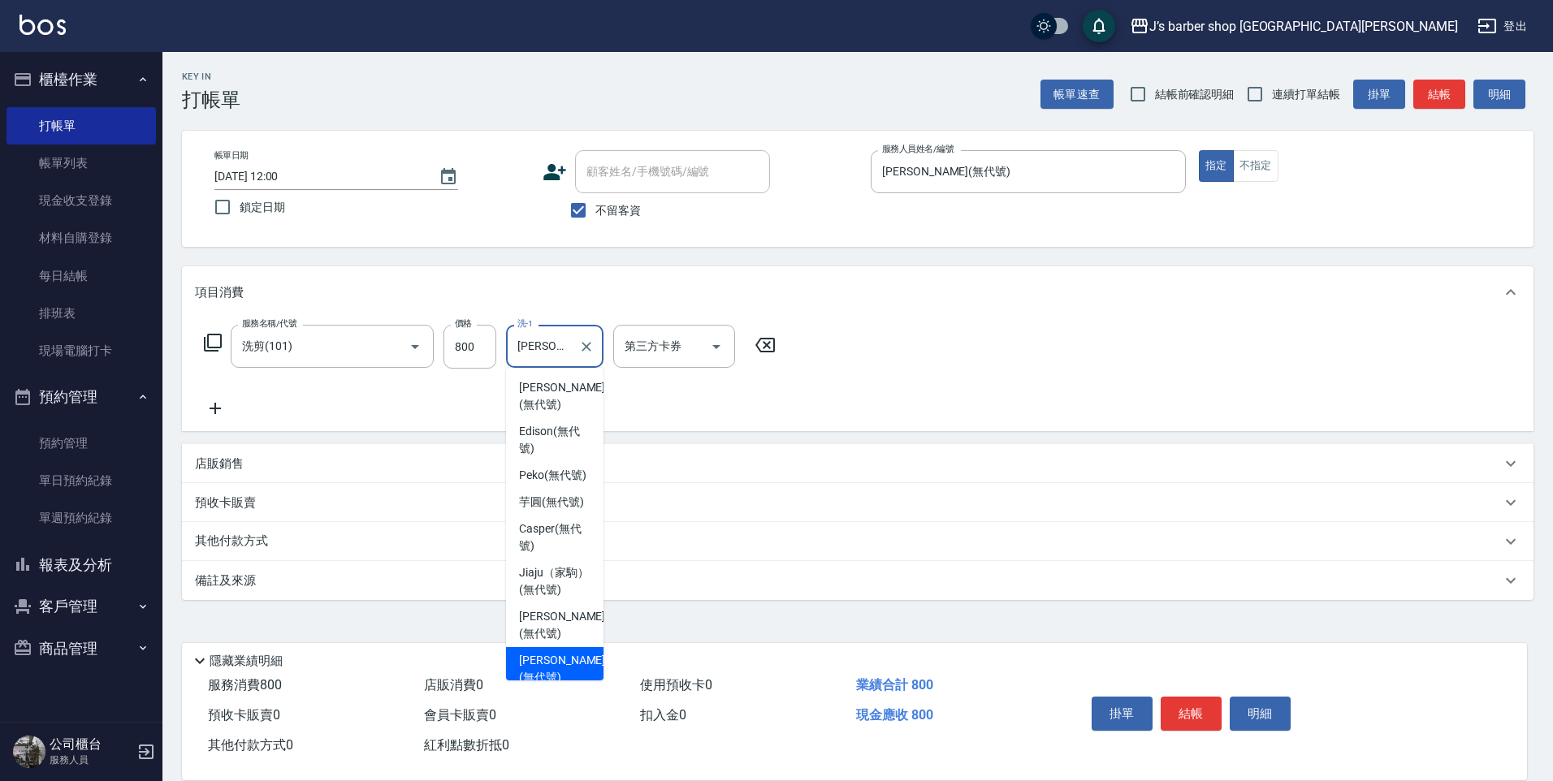
scroll to position [45, 0]
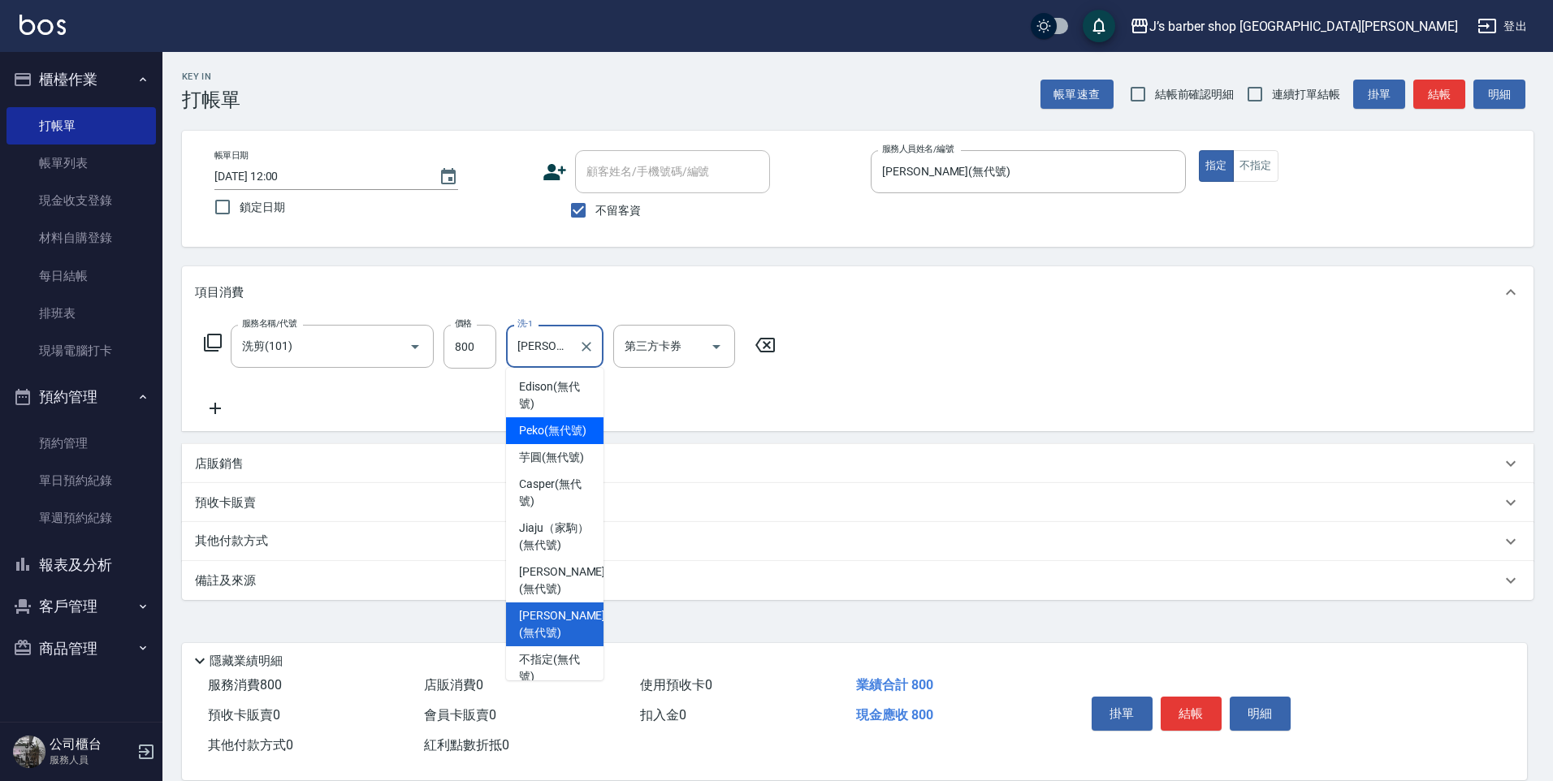
click at [562, 430] on span "Peko (無代號)" at bounding box center [552, 430] width 67 height 17
type input "Peko(無代號)"
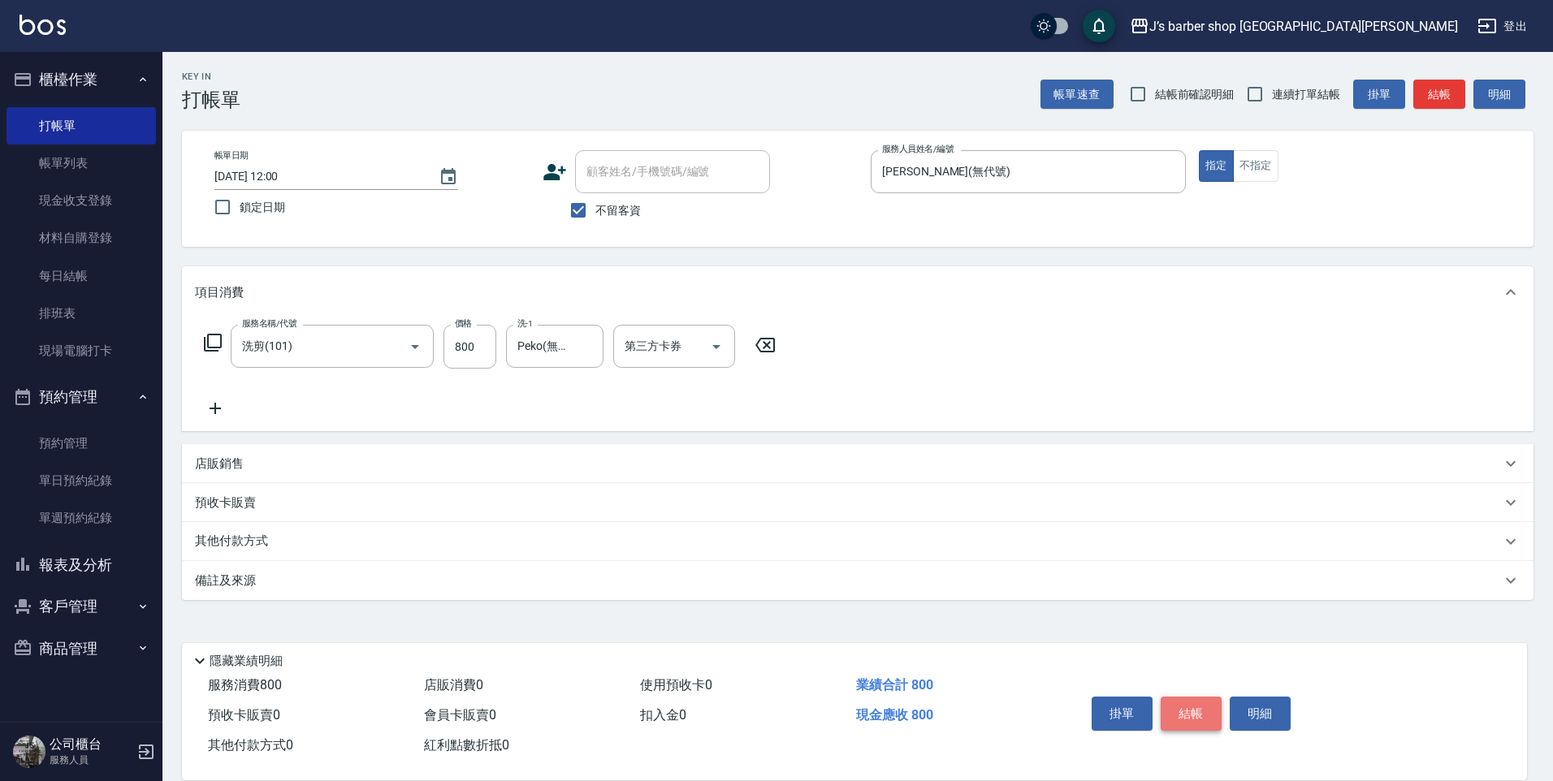
click at [1200, 714] on button "結帳" at bounding box center [1190, 714] width 61 height 34
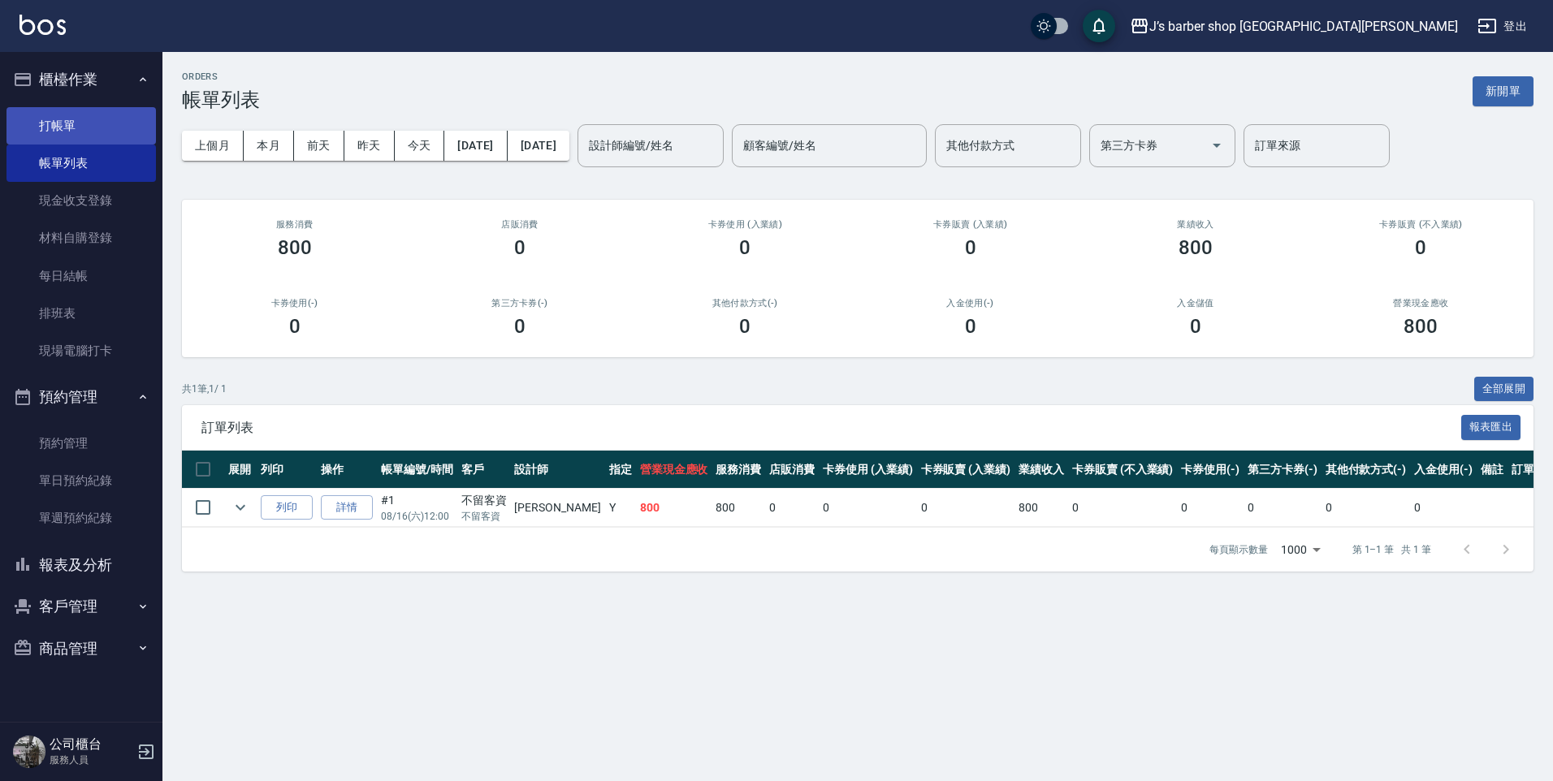
click at [37, 120] on link "打帳單" at bounding box center [80, 125] width 149 height 37
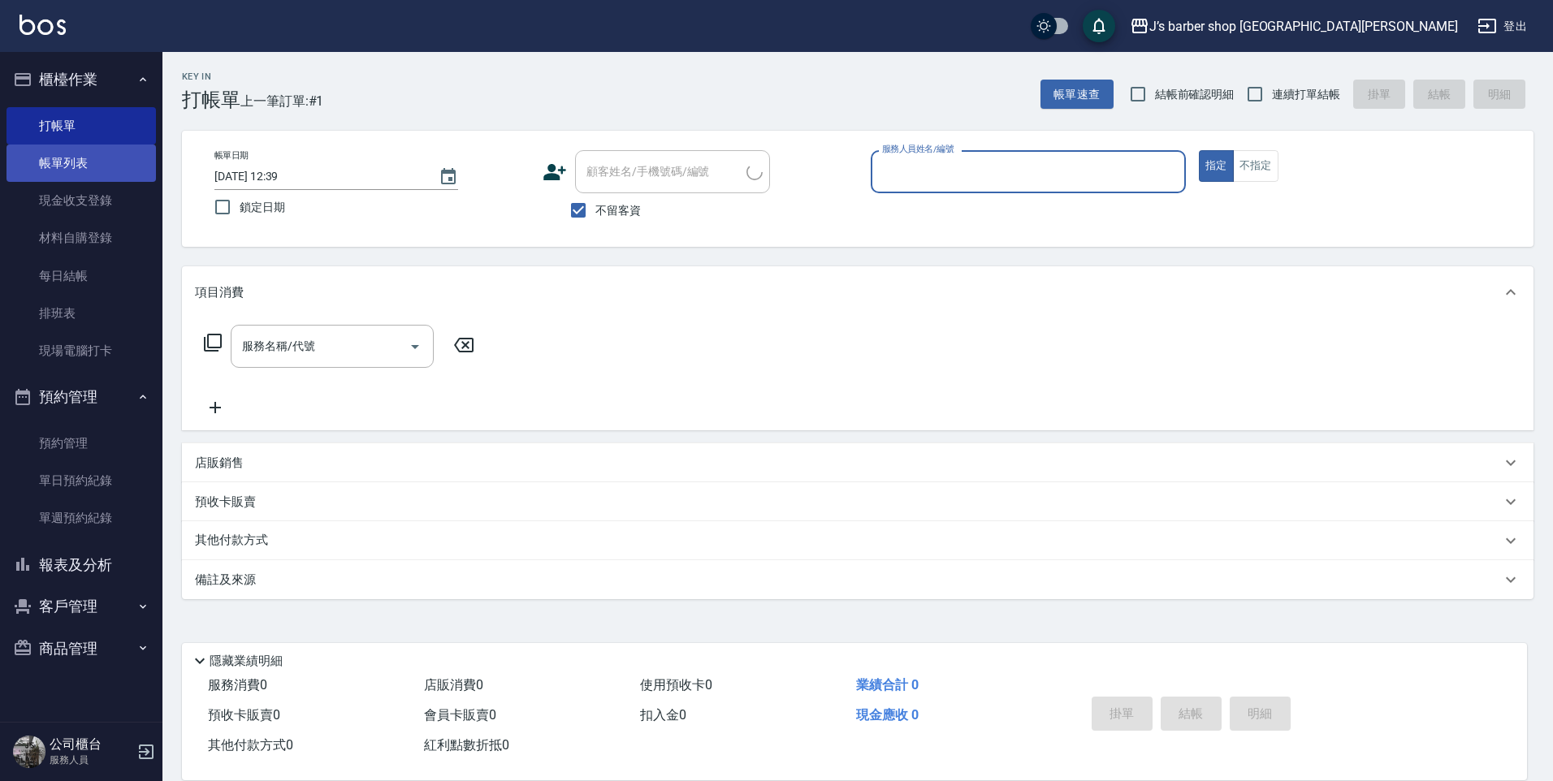
click at [53, 171] on link "帳單列表" at bounding box center [80, 163] width 149 height 37
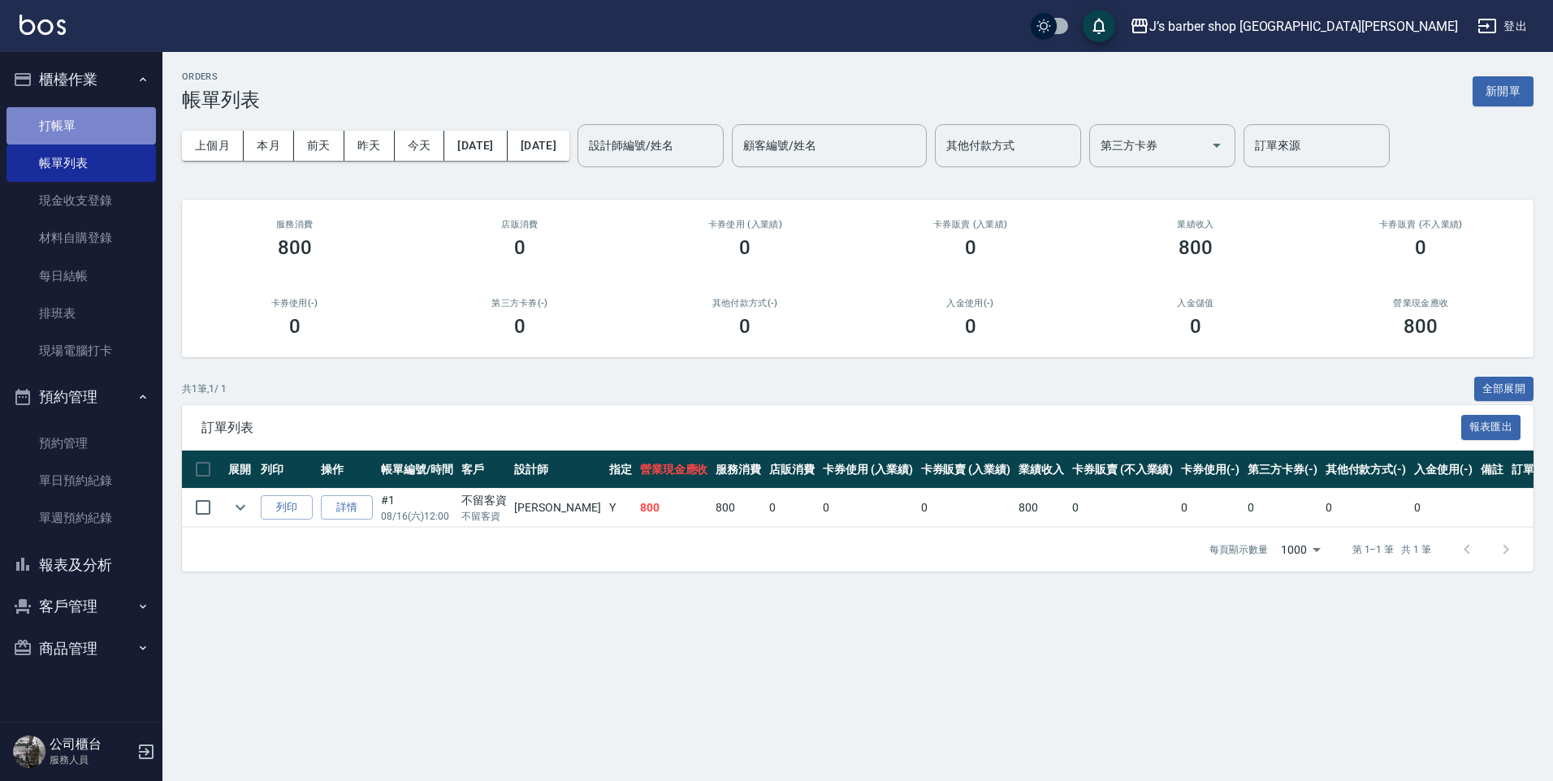
click at [102, 115] on link "打帳單" at bounding box center [80, 125] width 149 height 37
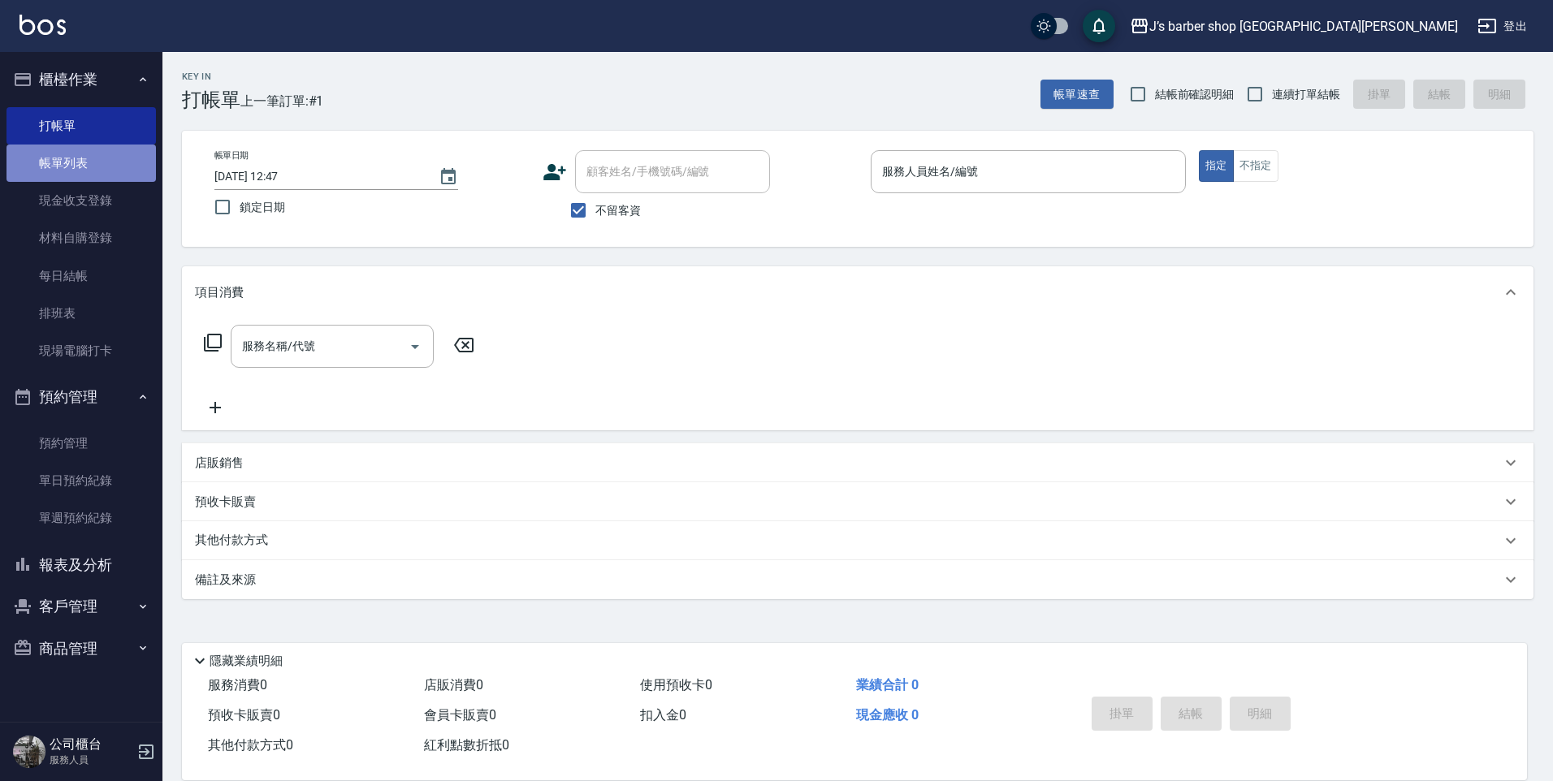
click at [90, 153] on link "帳單列表" at bounding box center [80, 163] width 149 height 37
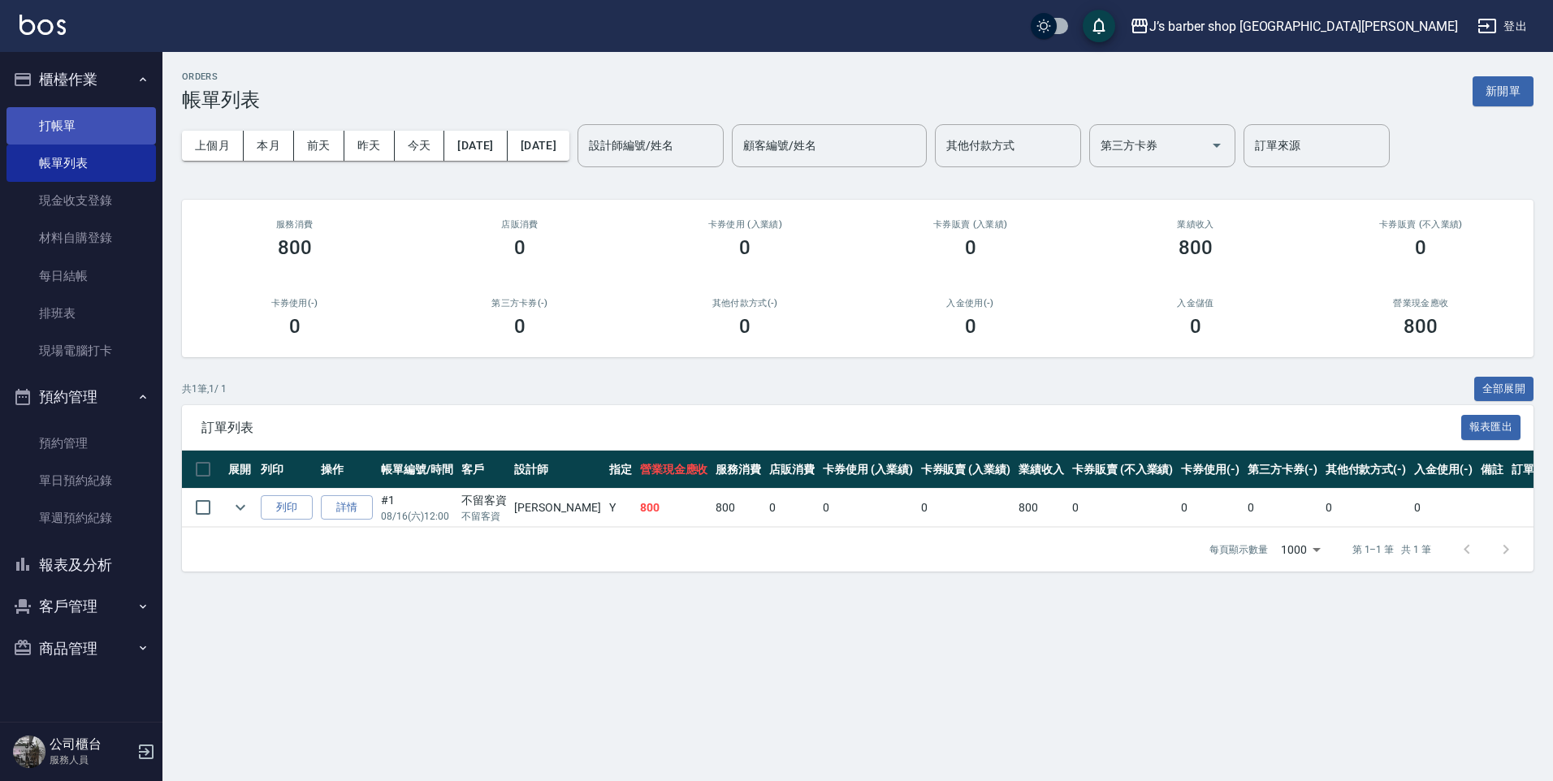
click at [111, 135] on link "打帳單" at bounding box center [80, 125] width 149 height 37
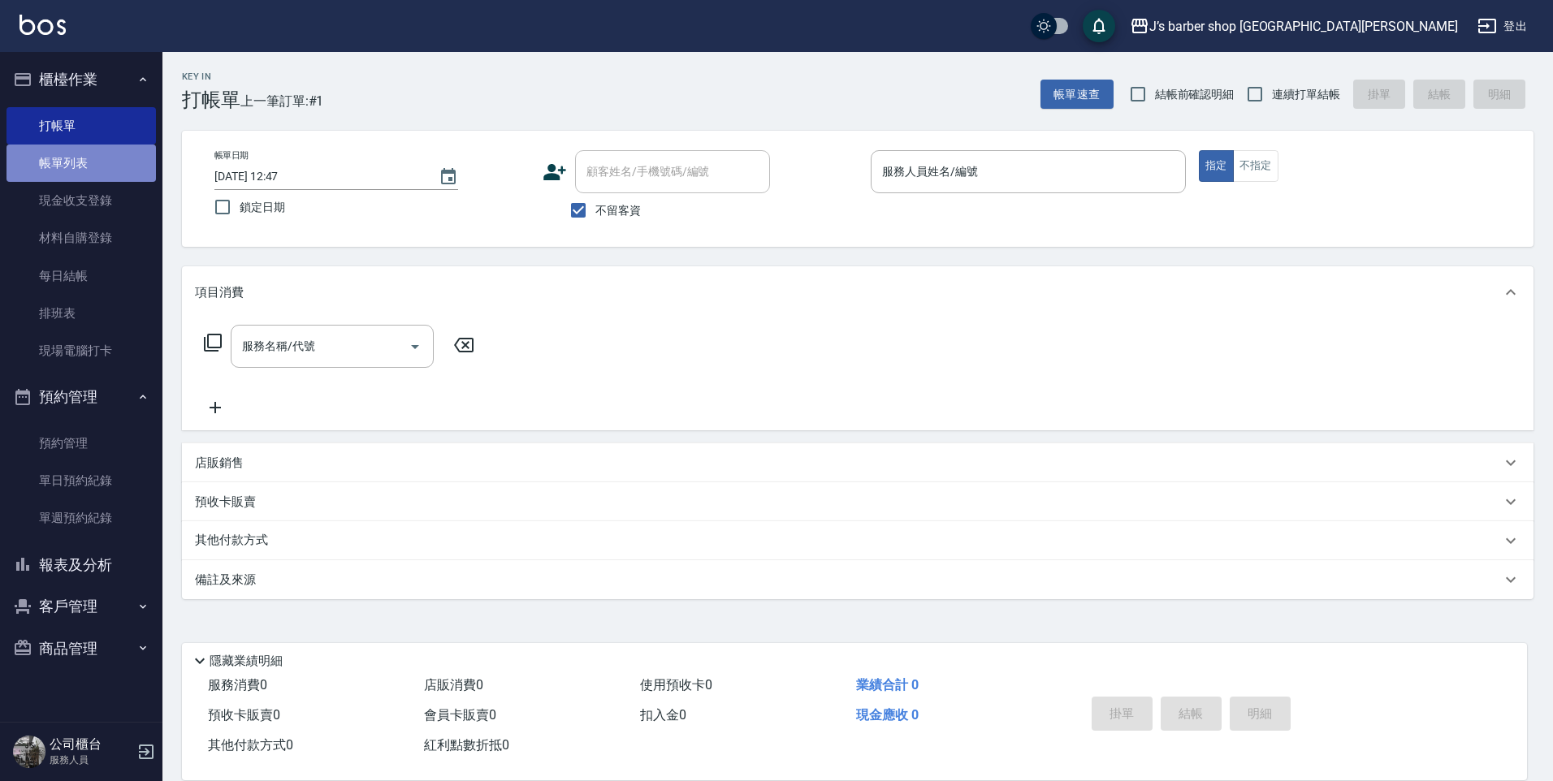
click at [111, 163] on link "帳單列表" at bounding box center [80, 163] width 149 height 37
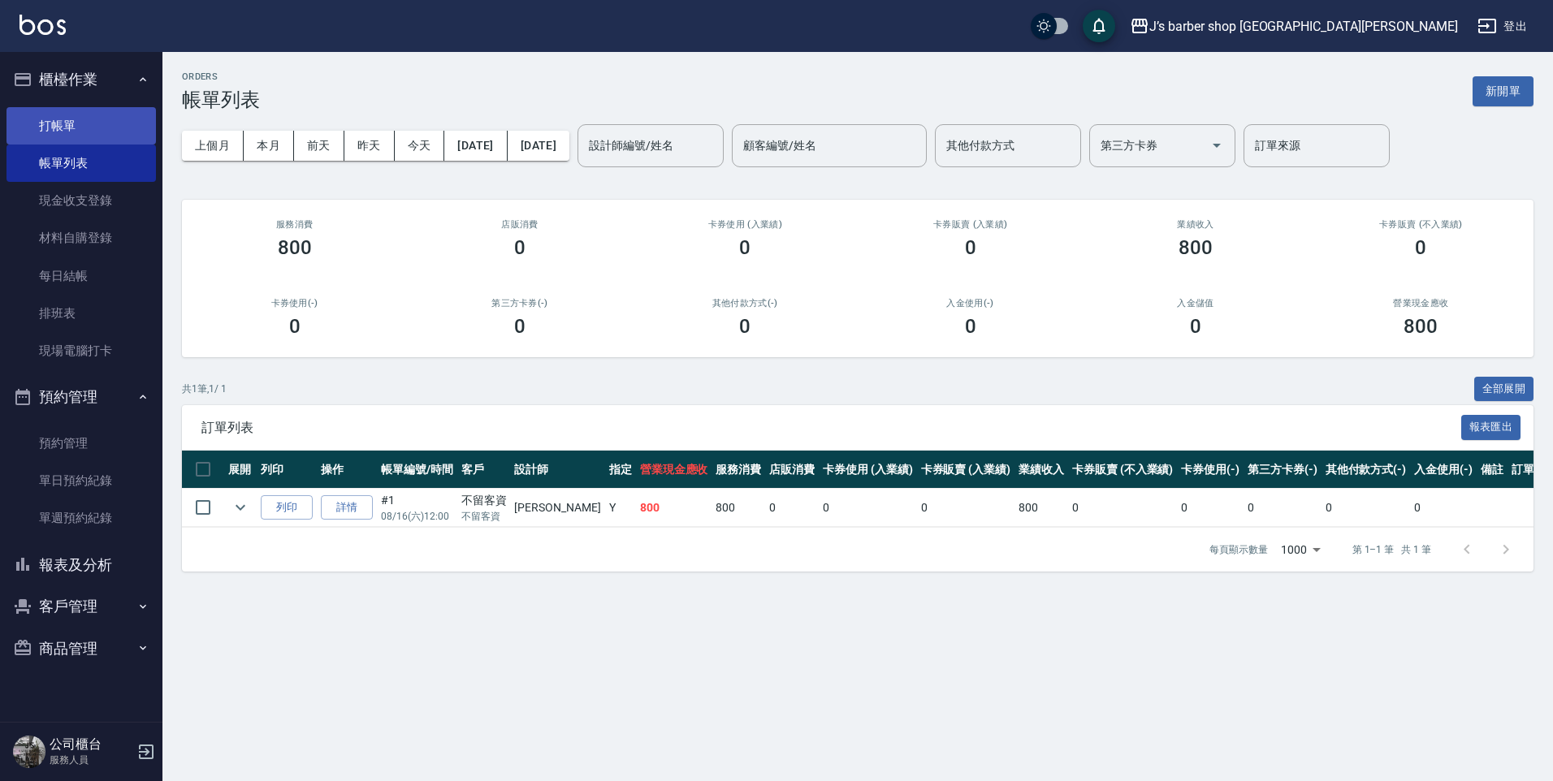
click at [70, 129] on link "打帳單" at bounding box center [80, 125] width 149 height 37
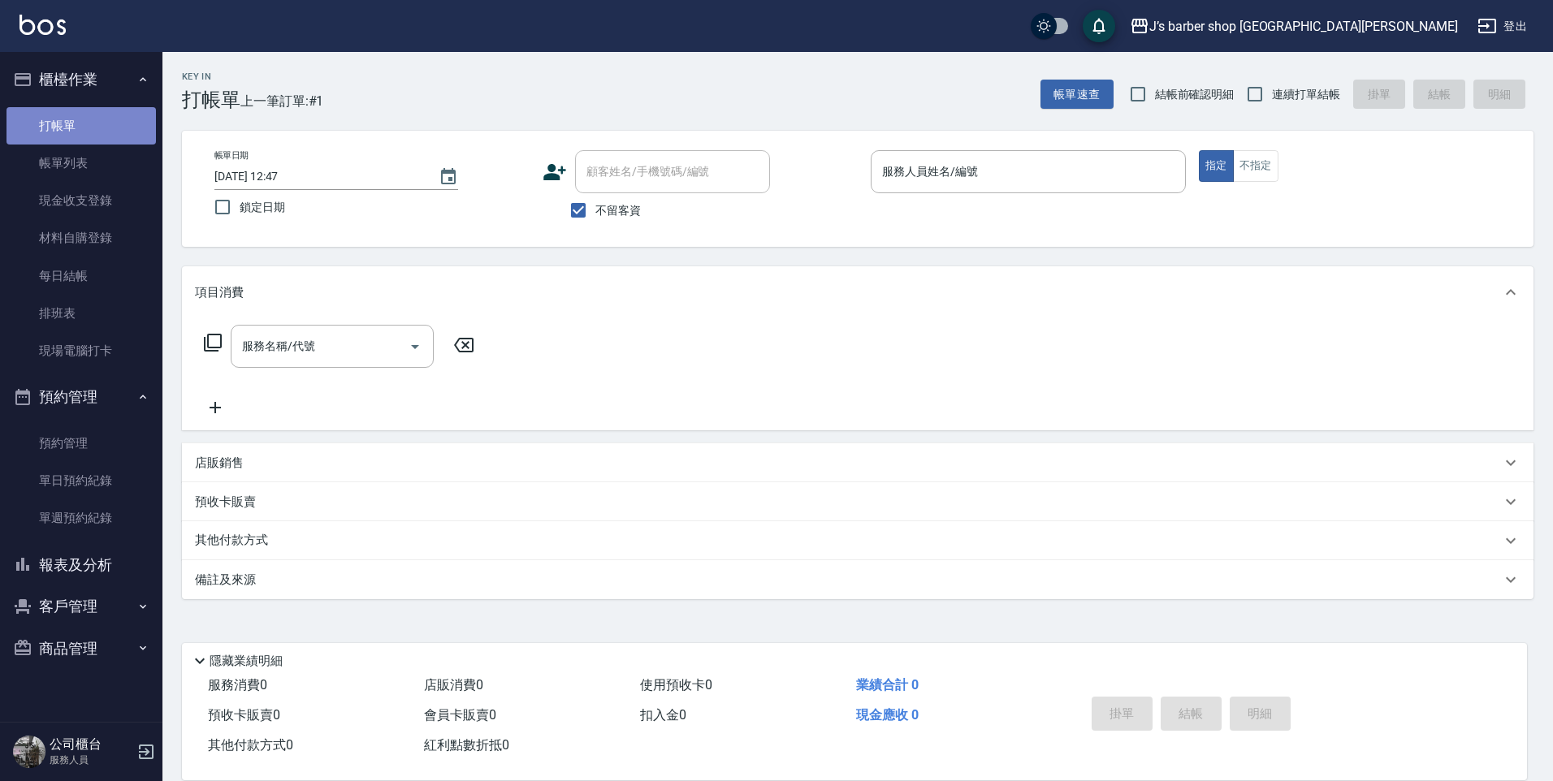
drag, startPoint x: 119, startPoint y: 128, endPoint x: 158, endPoint y: 123, distance: 39.3
click at [119, 127] on link "打帳單" at bounding box center [80, 125] width 149 height 37
click at [637, 205] on span "不留客資" at bounding box center [617, 210] width 45 height 17
click at [595, 205] on input "不留客資" at bounding box center [578, 210] width 34 height 34
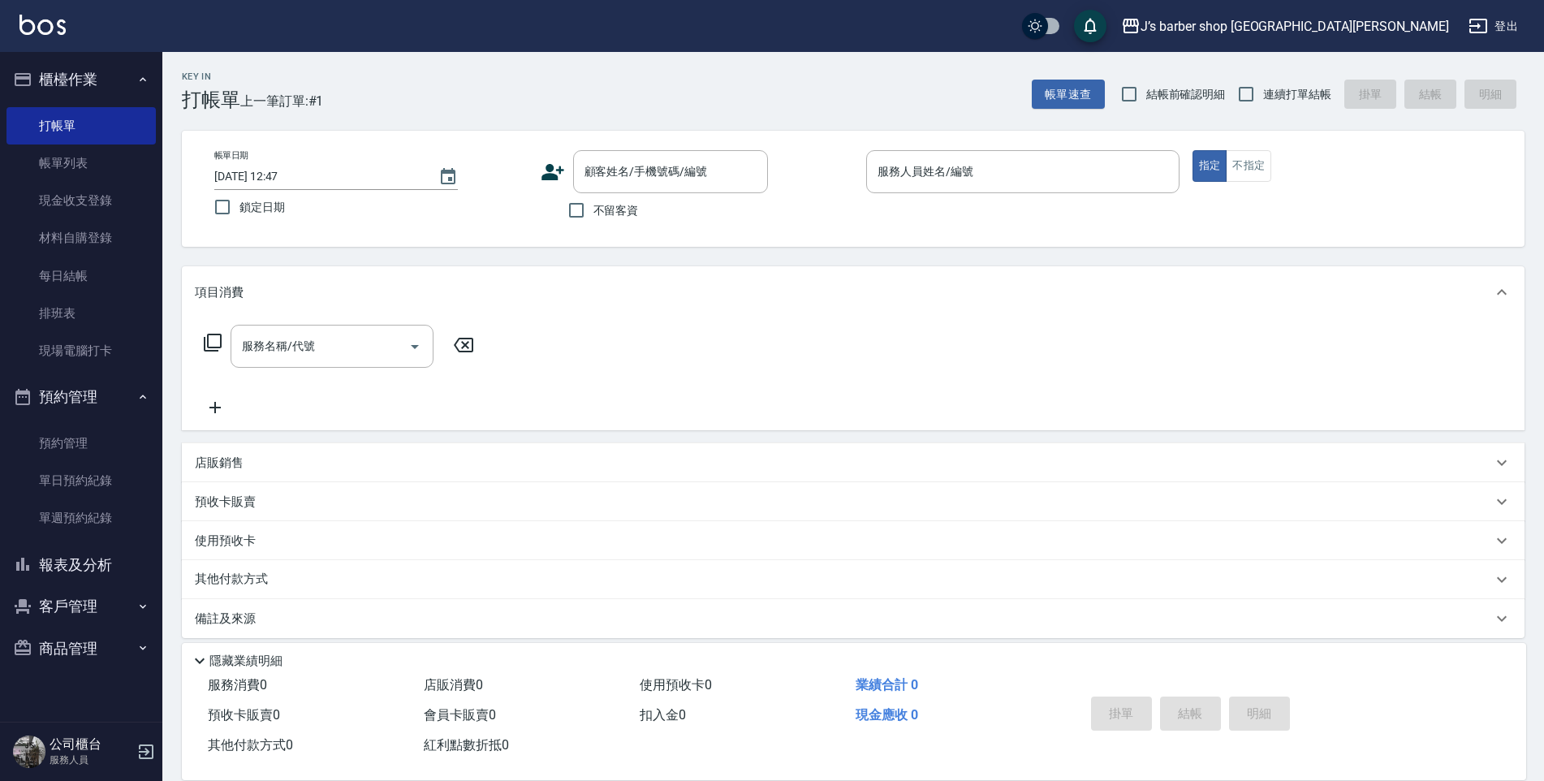
click at [637, 205] on span "不留客資" at bounding box center [616, 210] width 45 height 17
click at [594, 205] on input "不留客資" at bounding box center [576, 210] width 34 height 34
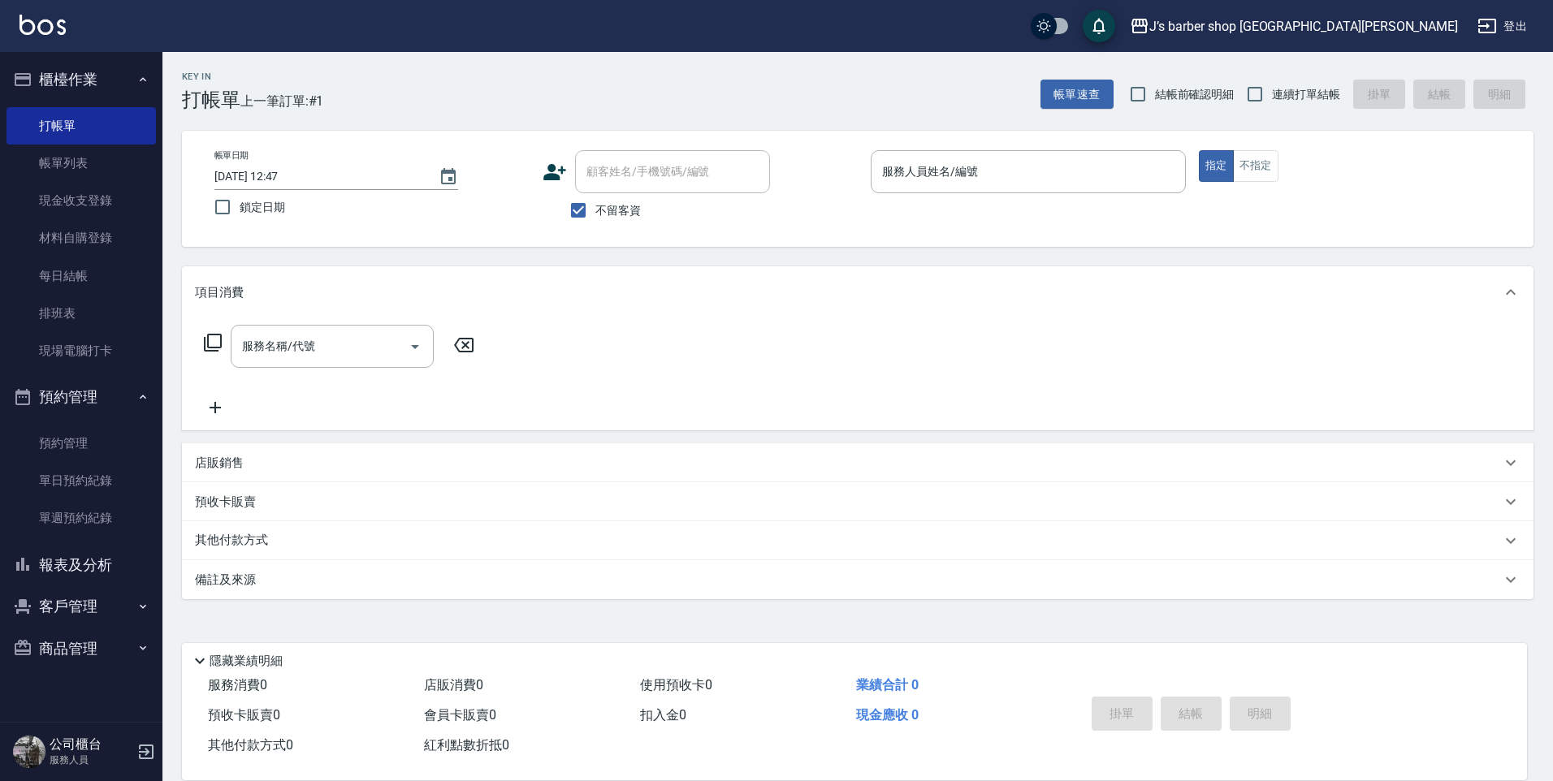
click at [609, 205] on span "不留客資" at bounding box center [617, 210] width 45 height 17
click at [595, 205] on input "不留客資" at bounding box center [578, 210] width 34 height 34
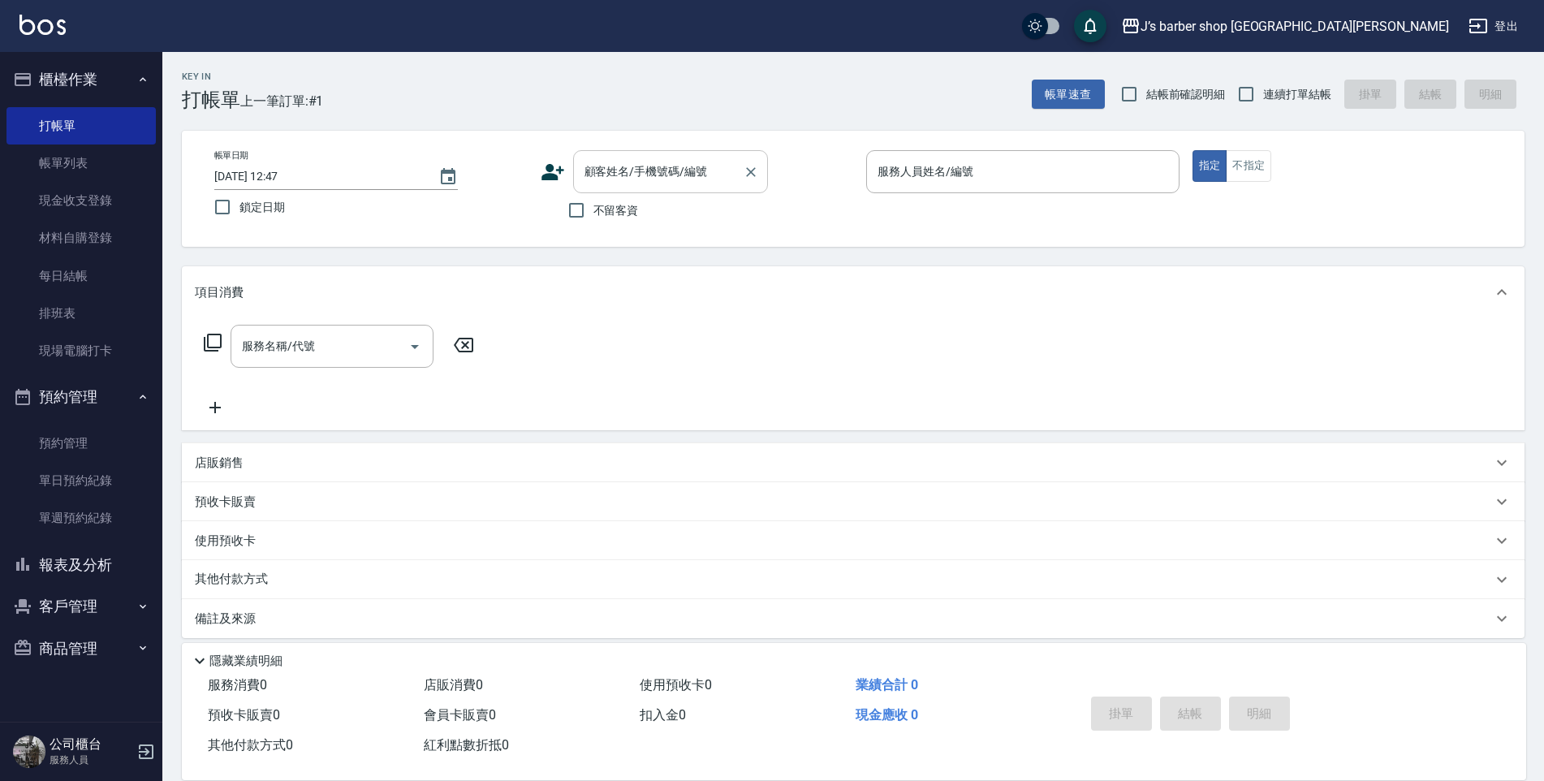
click at [685, 166] on input "顧客姓名/手機號碼/編號" at bounding box center [659, 172] width 156 height 28
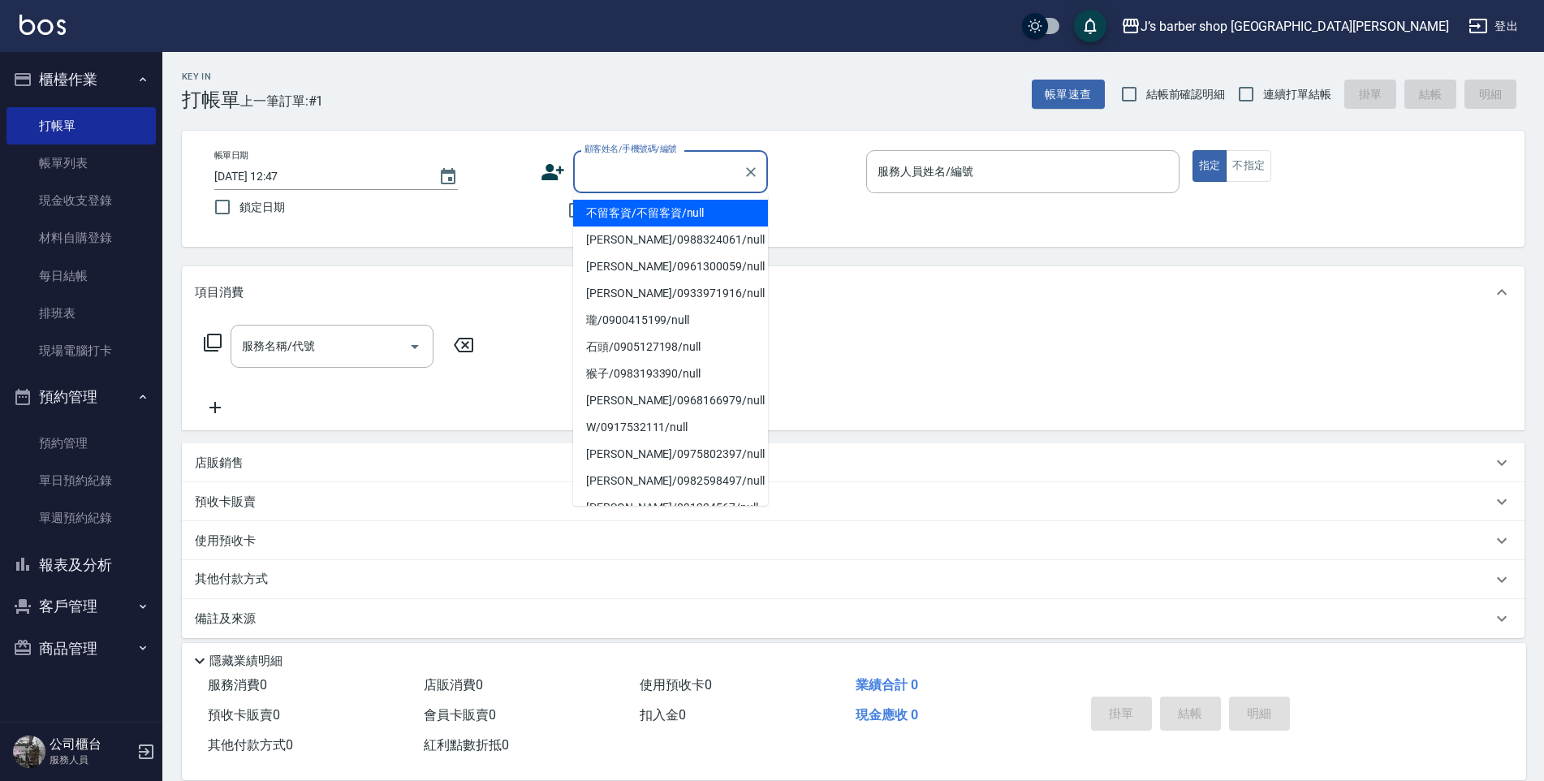
click at [630, 183] on input "顧客姓名/手機號碼/編號" at bounding box center [659, 172] width 156 height 28
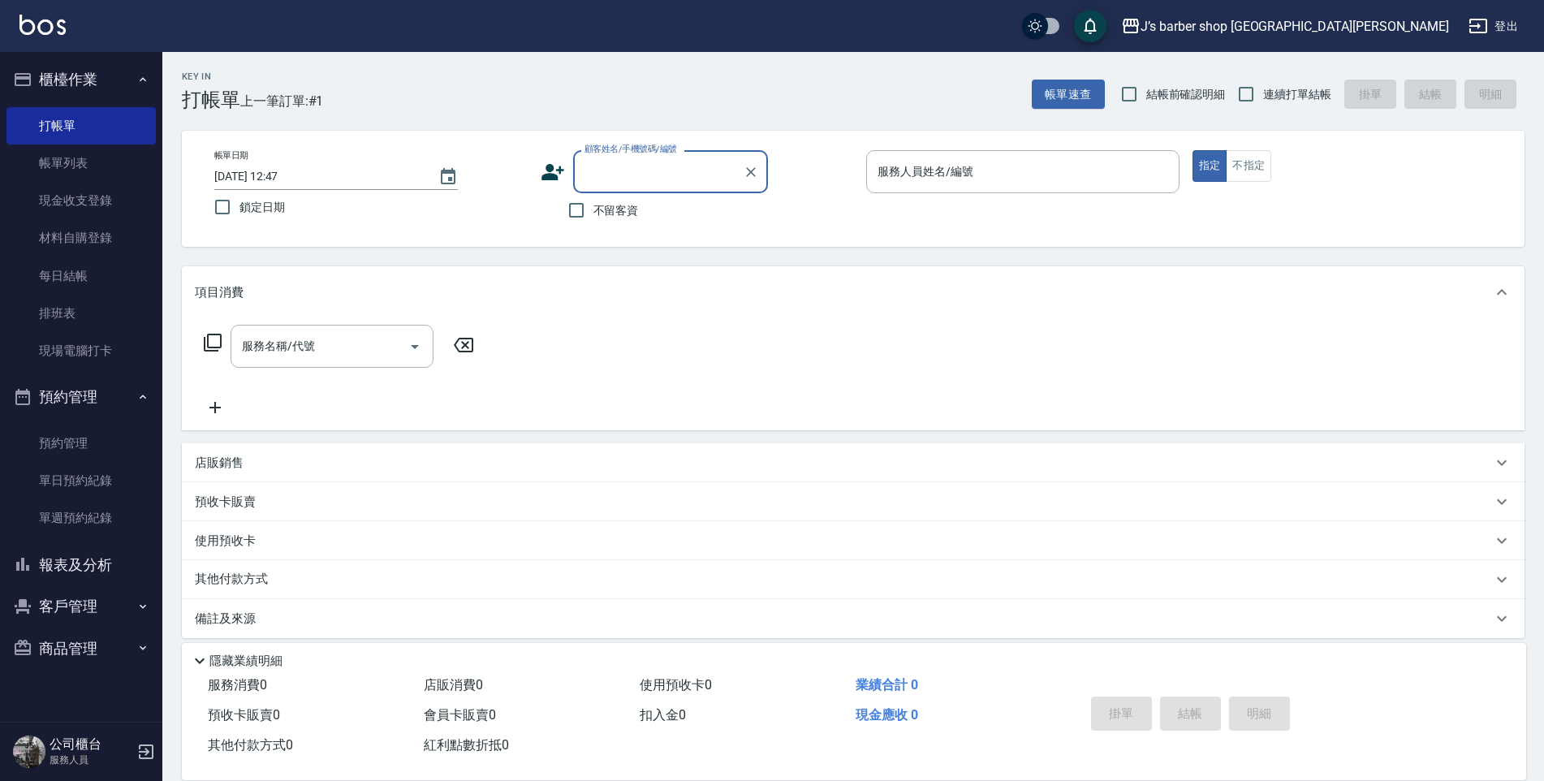
click at [598, 210] on span "不留客資" at bounding box center [616, 210] width 45 height 17
click at [594, 210] on input "不留客資" at bounding box center [576, 210] width 34 height 34
checkbox input "true"
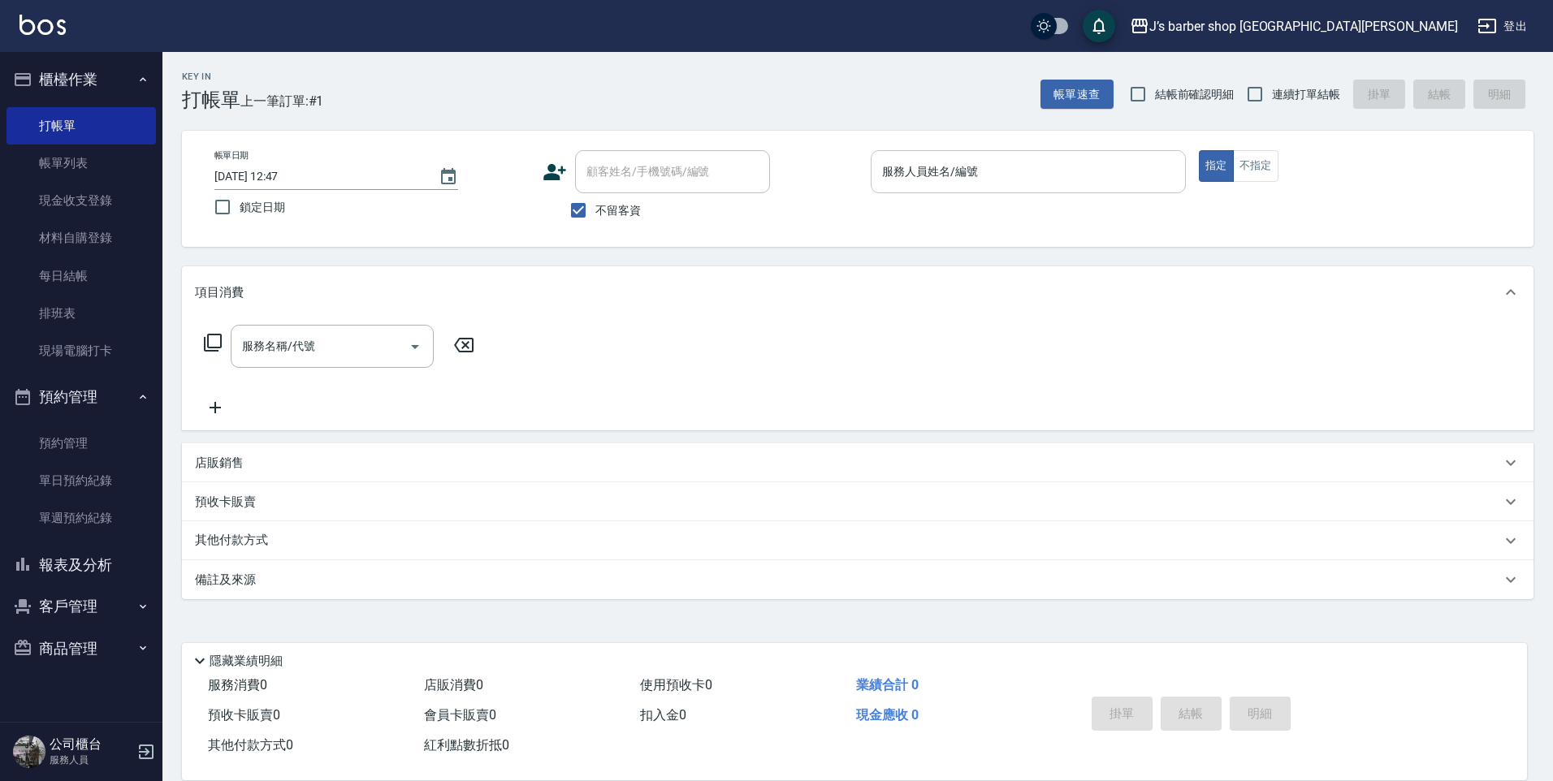
click at [1032, 179] on input "服務人員姓名/編號" at bounding box center [1028, 172] width 300 height 28
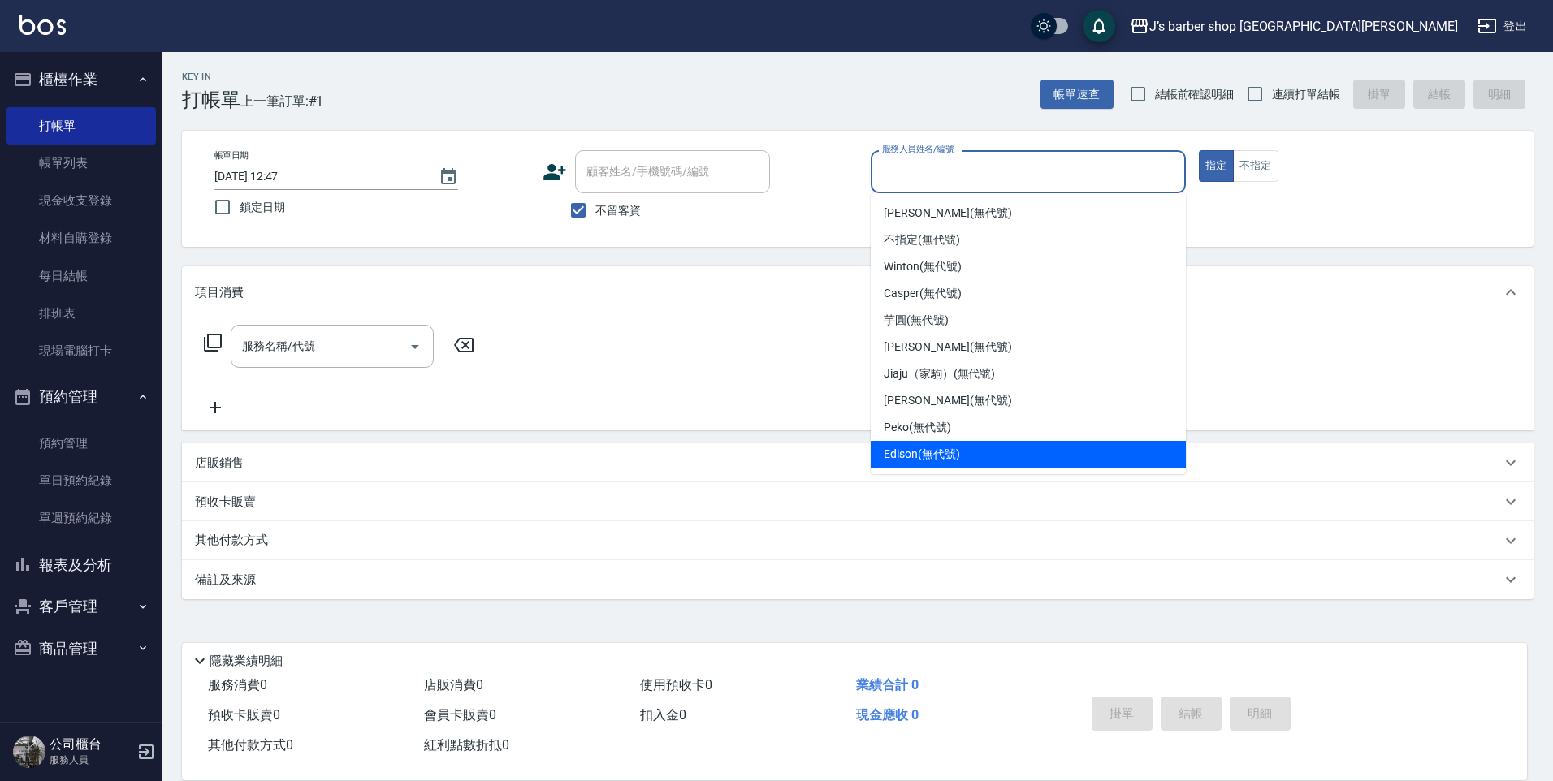
click at [937, 466] on div "Edison (無代號)" at bounding box center [1027, 454] width 315 height 27
type input "Edison(無代號)"
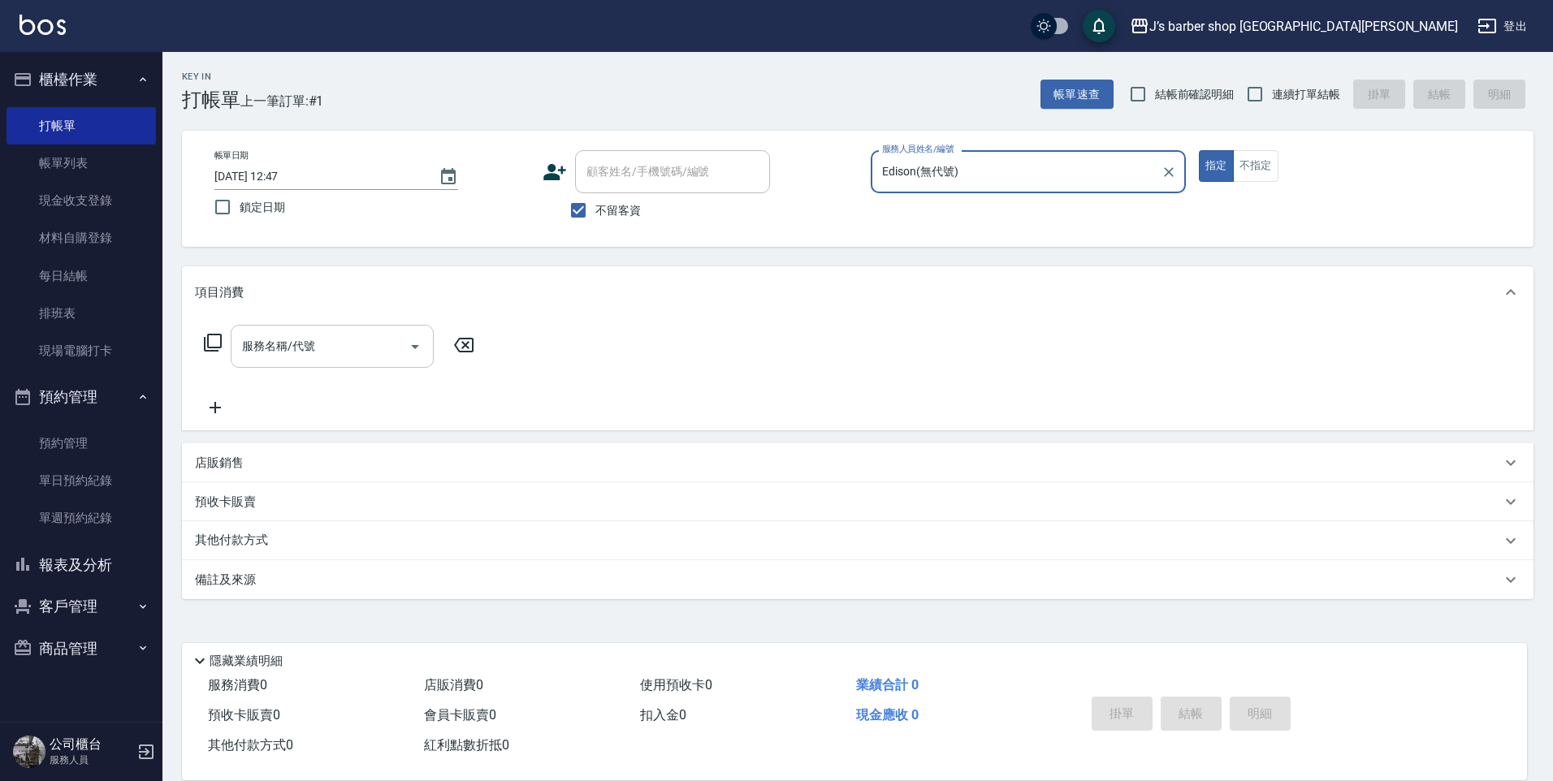
click at [416, 355] on icon "Open" at bounding box center [414, 346] width 19 height 19
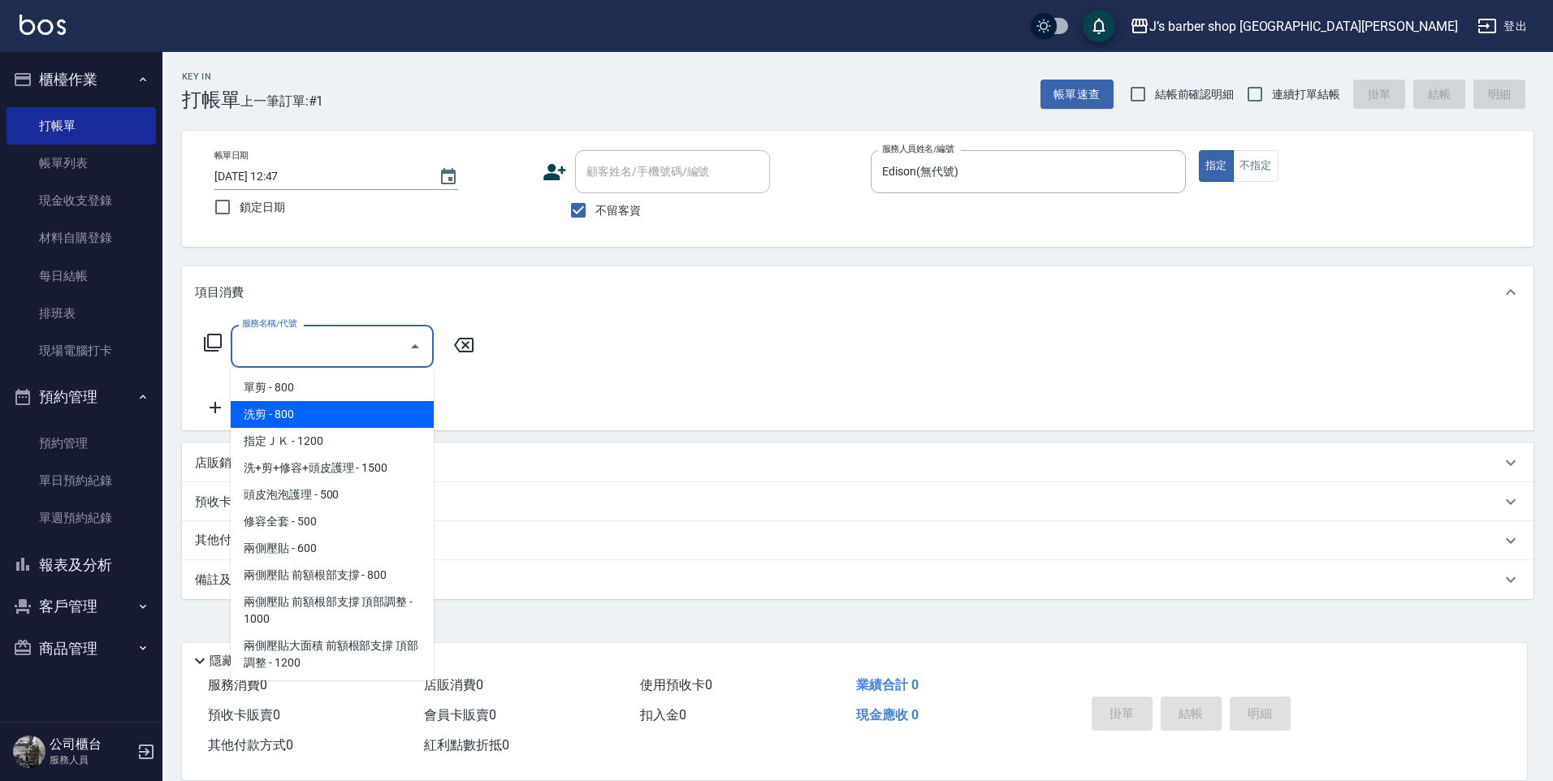
click at [360, 412] on span "洗剪 - 800" at bounding box center [332, 414] width 203 height 27
type input "洗剪(101)"
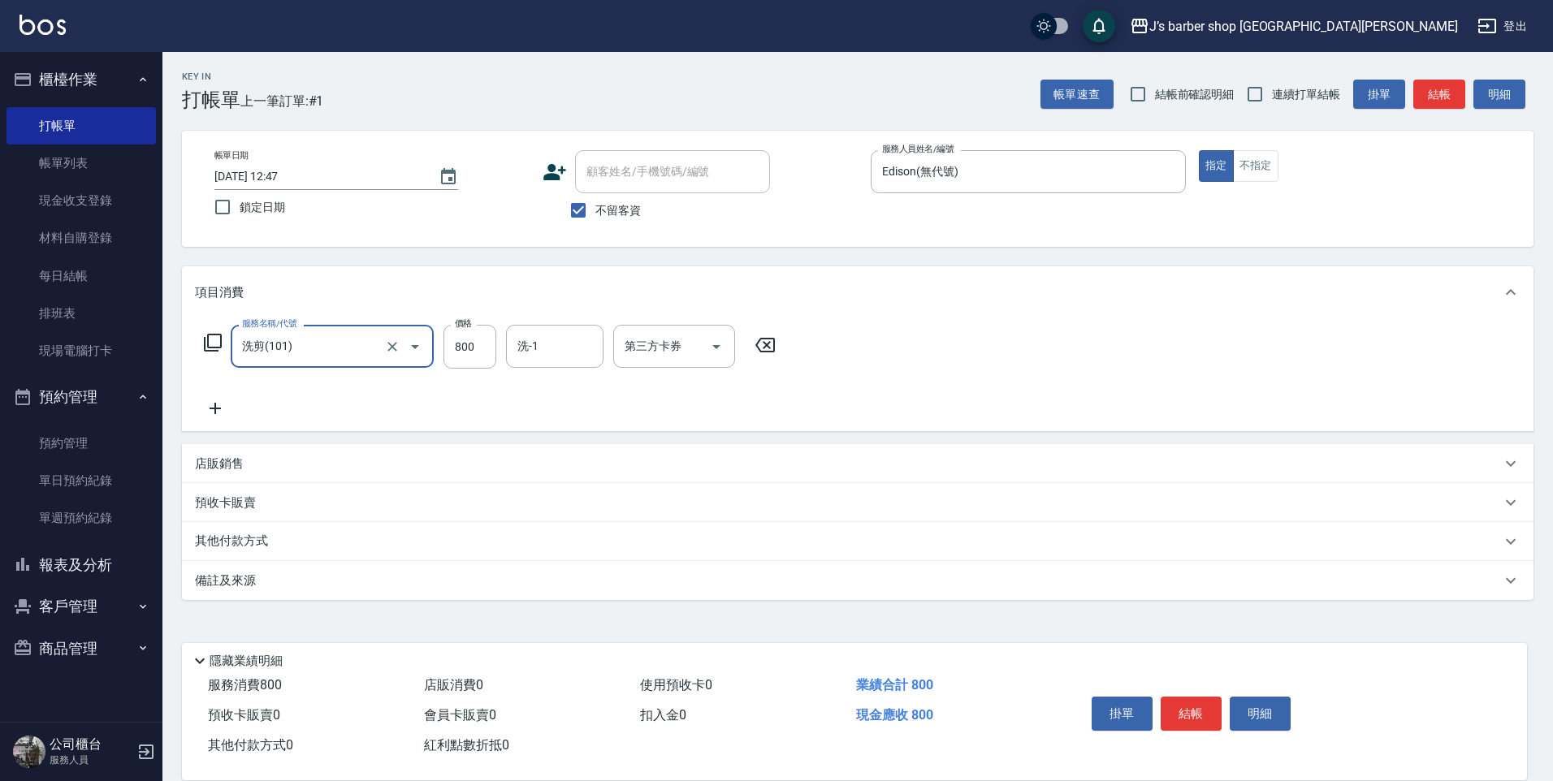
click at [434, 360] on div "服務名稱/代號 洗剪(101) 服務名稱/代號 價格 800 價格 洗-1 洗-1 第三方卡券 第三方卡券" at bounding box center [490, 347] width 590 height 44
click at [467, 345] on input "800" at bounding box center [469, 347] width 53 height 44
type input "1300"
click at [607, 465] on div "店販銷售" at bounding box center [848, 464] width 1306 height 17
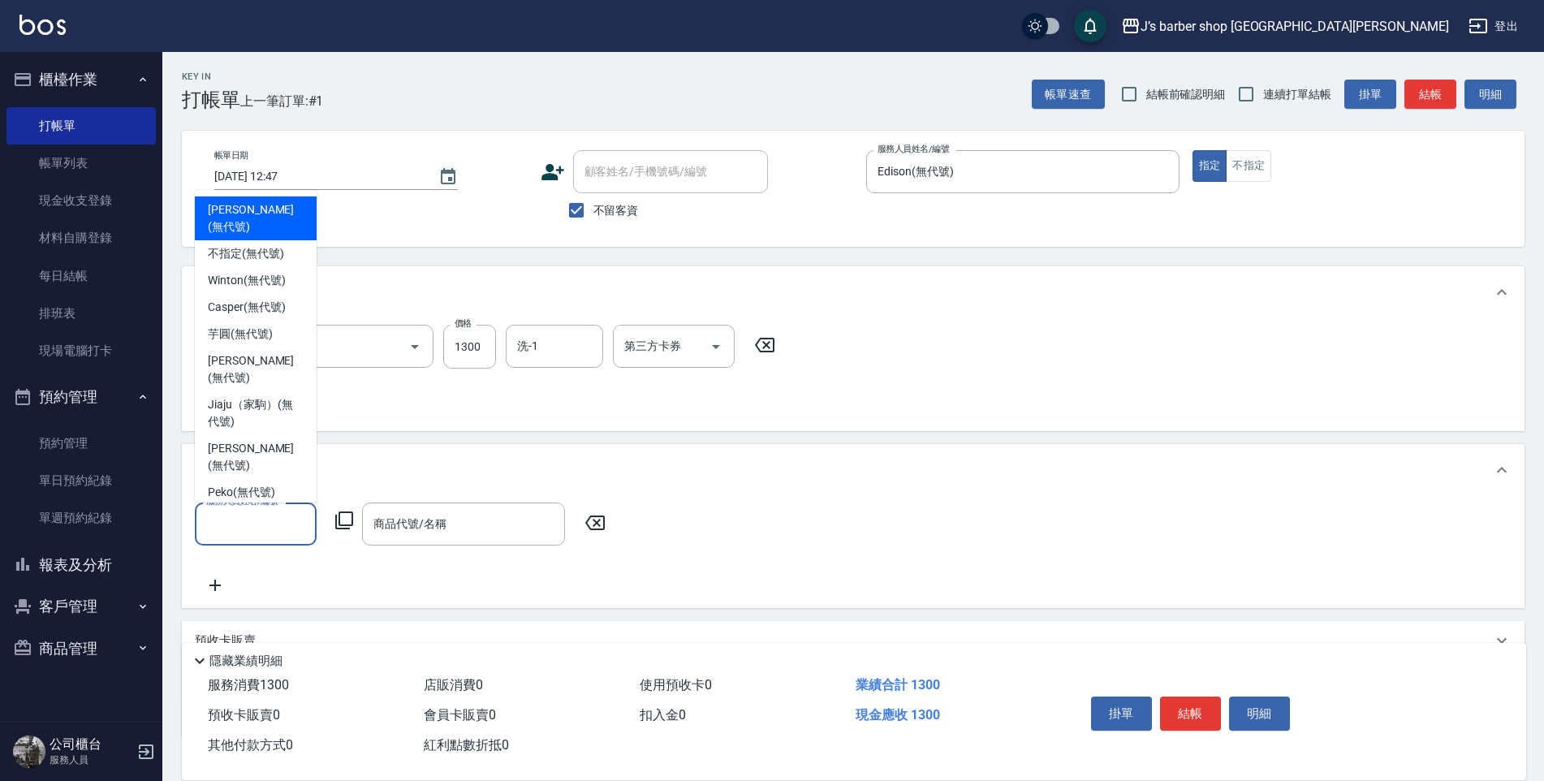
click at [257, 531] on input "服務人員姓名/編號" at bounding box center [255, 524] width 107 height 28
click at [242, 511] on span "Edison (無代號)" at bounding box center [246, 519] width 76 height 17
type input "Edison(無代號)"
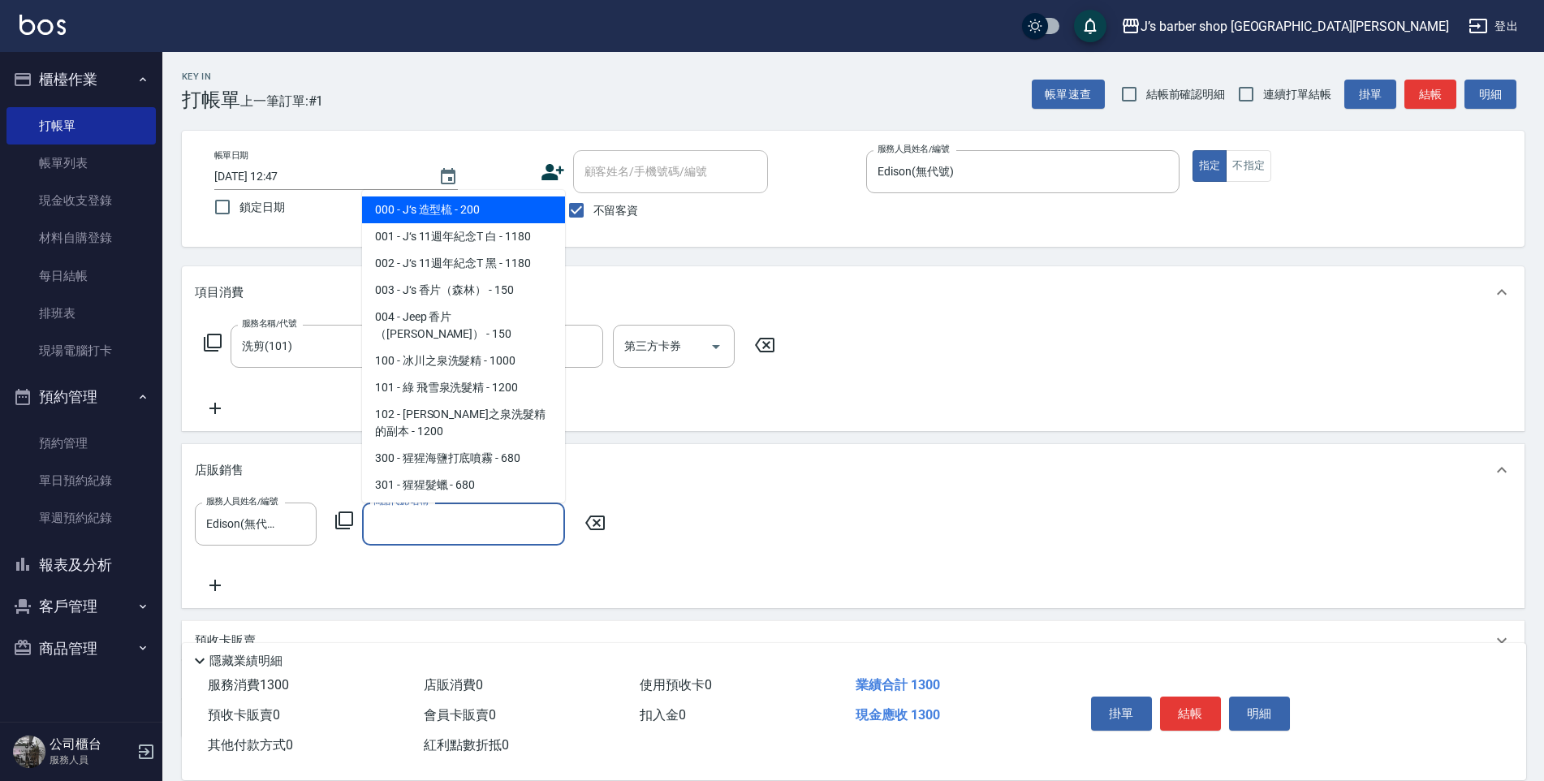
click at [505, 527] on input "商品代號/名稱" at bounding box center [463, 524] width 188 height 28
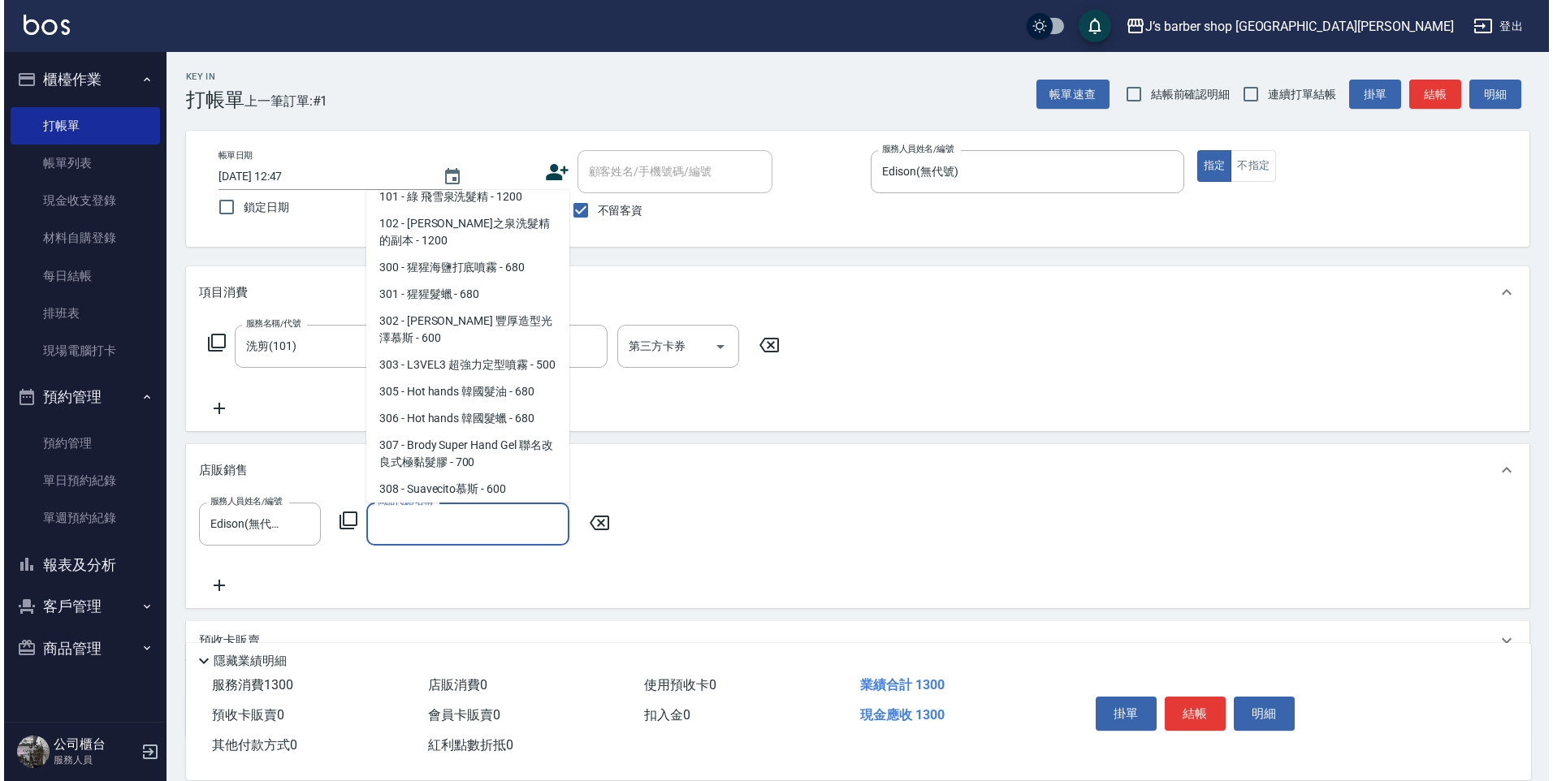
scroll to position [162, 0]
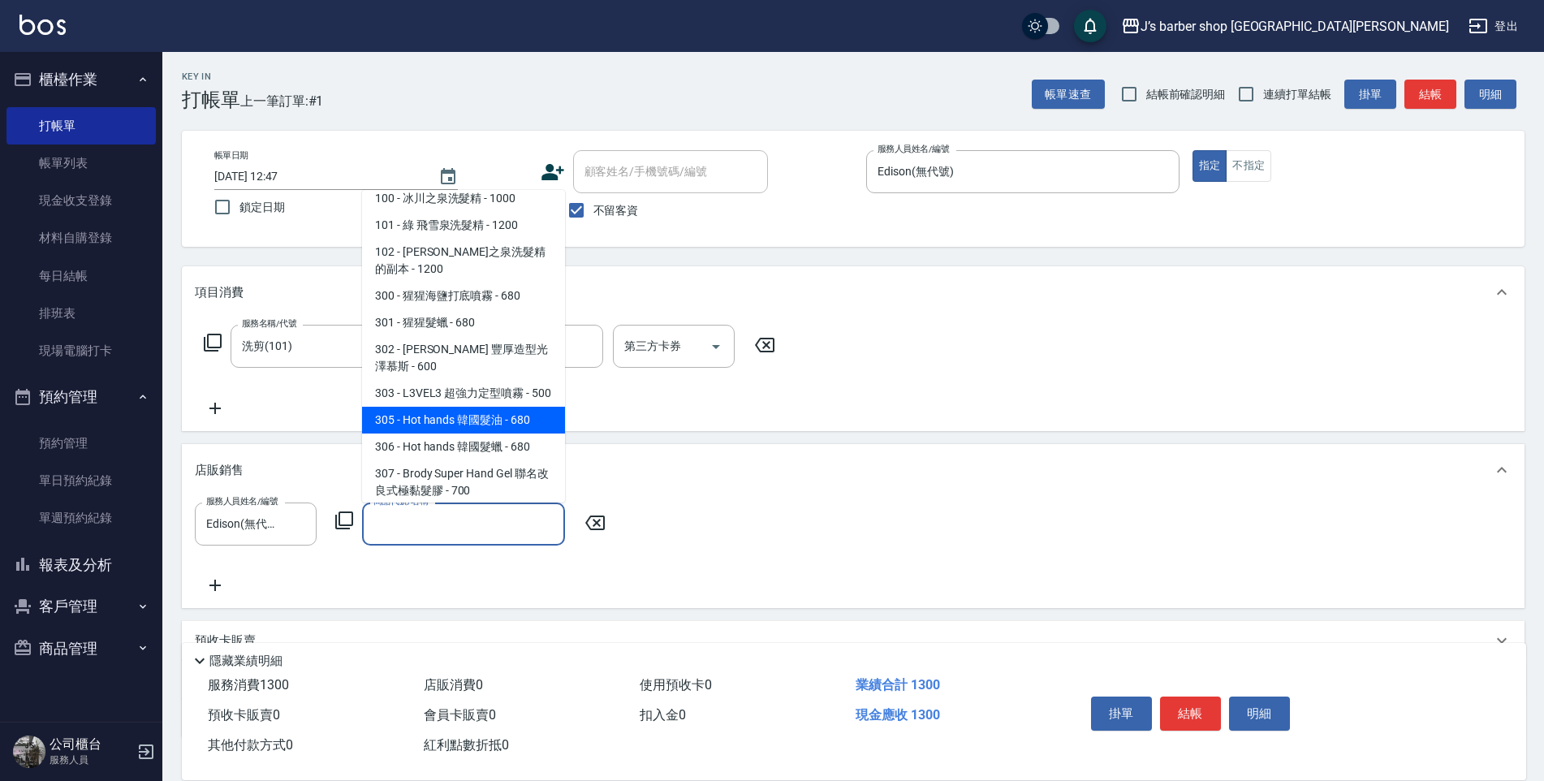
click at [505, 427] on span "305 - Hot hands 韓國髮油 - 680" at bounding box center [463, 420] width 203 height 27
type input "Hot hands 韓國髮油"
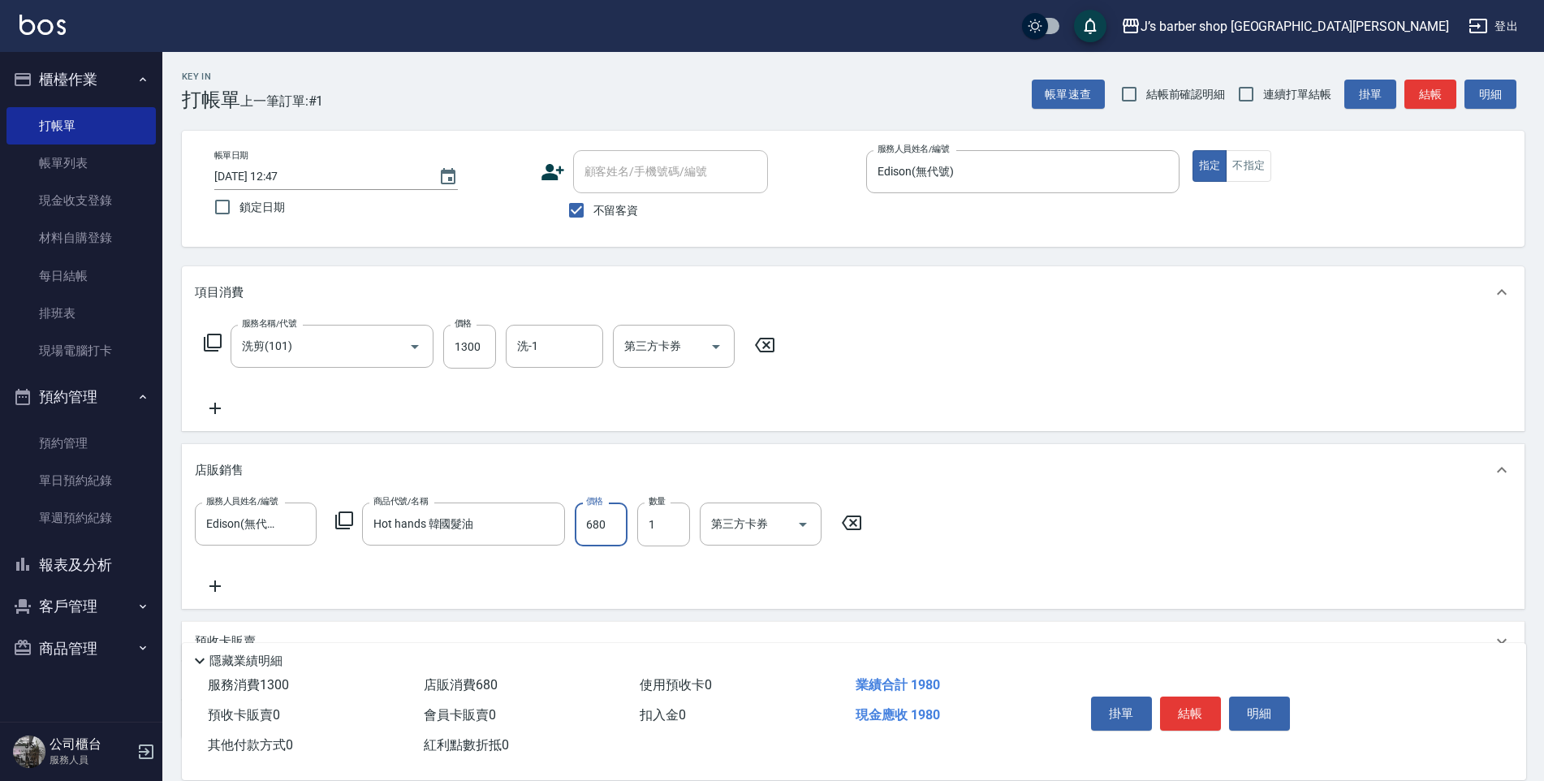
click at [612, 524] on input "680" at bounding box center [601, 525] width 53 height 44
type input "700"
click at [1000, 384] on div "服務名稱/代號 洗剪(101) 服務名稱/代號 價格 1300 價格 洗-1 洗-1 第三方卡券 第三方卡券" at bounding box center [853, 374] width 1343 height 113
click at [1190, 703] on button "結帳" at bounding box center [1190, 714] width 61 height 34
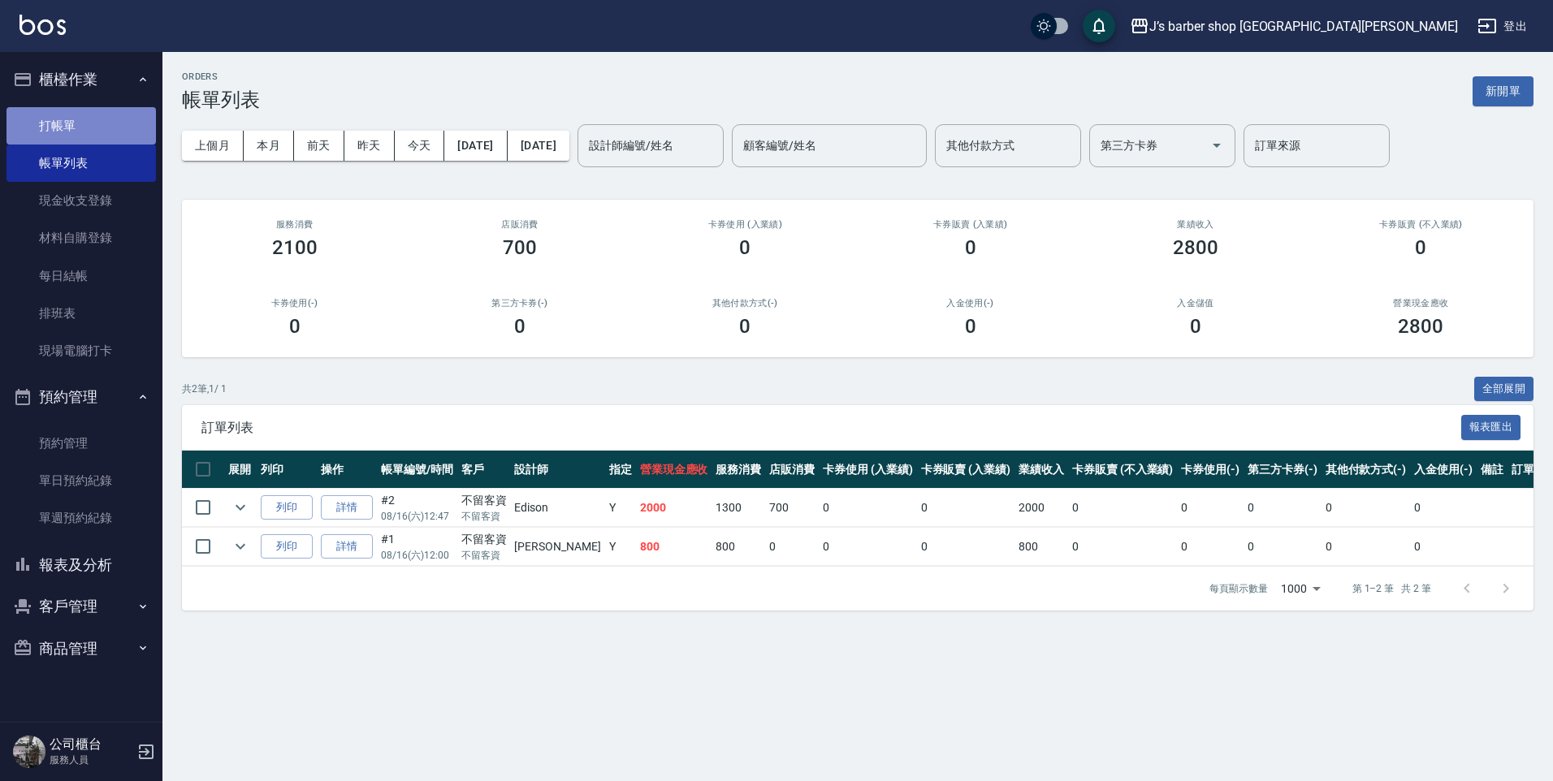
click at [89, 131] on link "打帳單" at bounding box center [80, 125] width 149 height 37
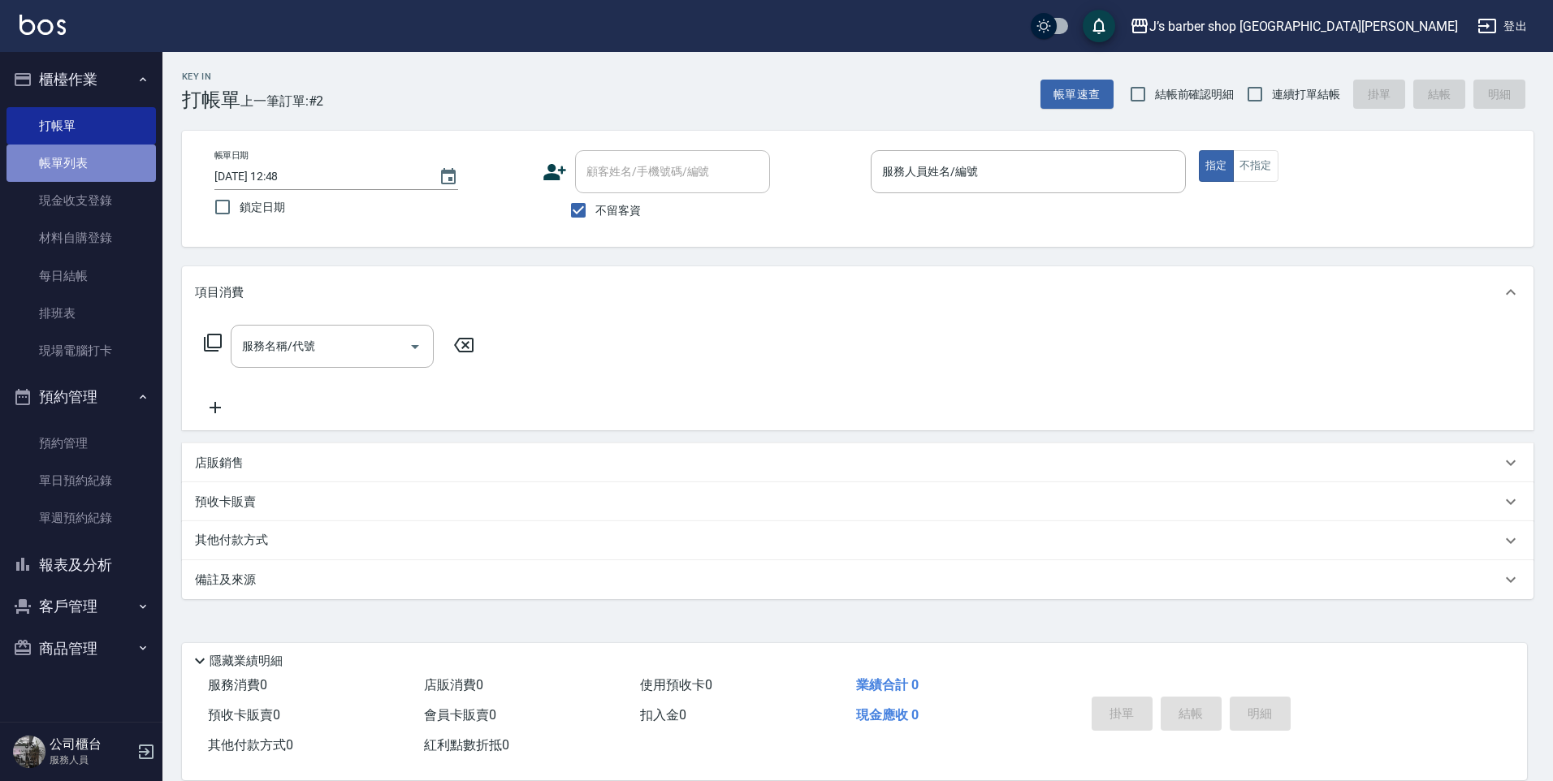
click at [110, 168] on link "帳單列表" at bounding box center [80, 163] width 149 height 37
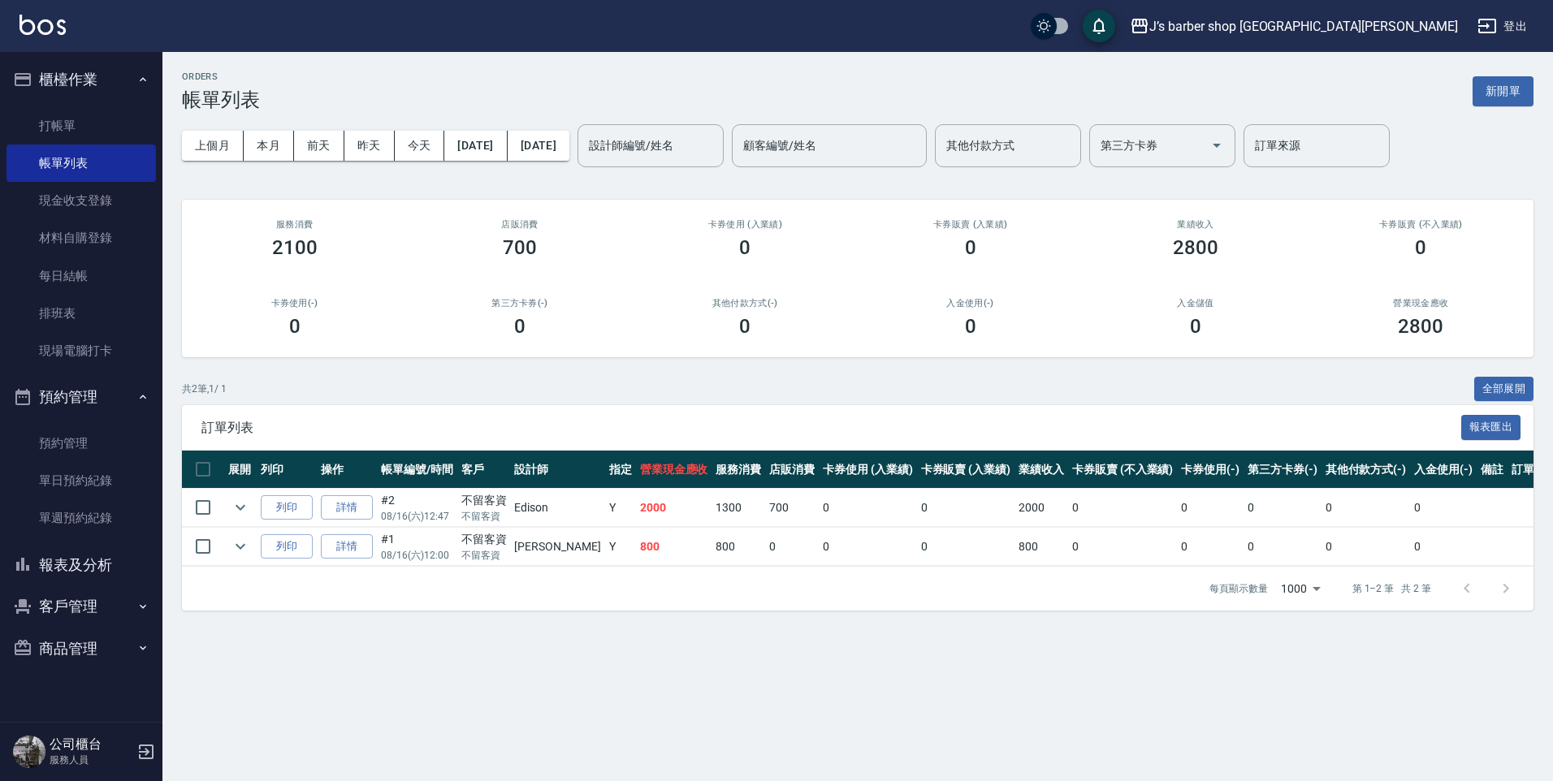
click at [90, 564] on button "報表及分析" at bounding box center [80, 565] width 149 height 42
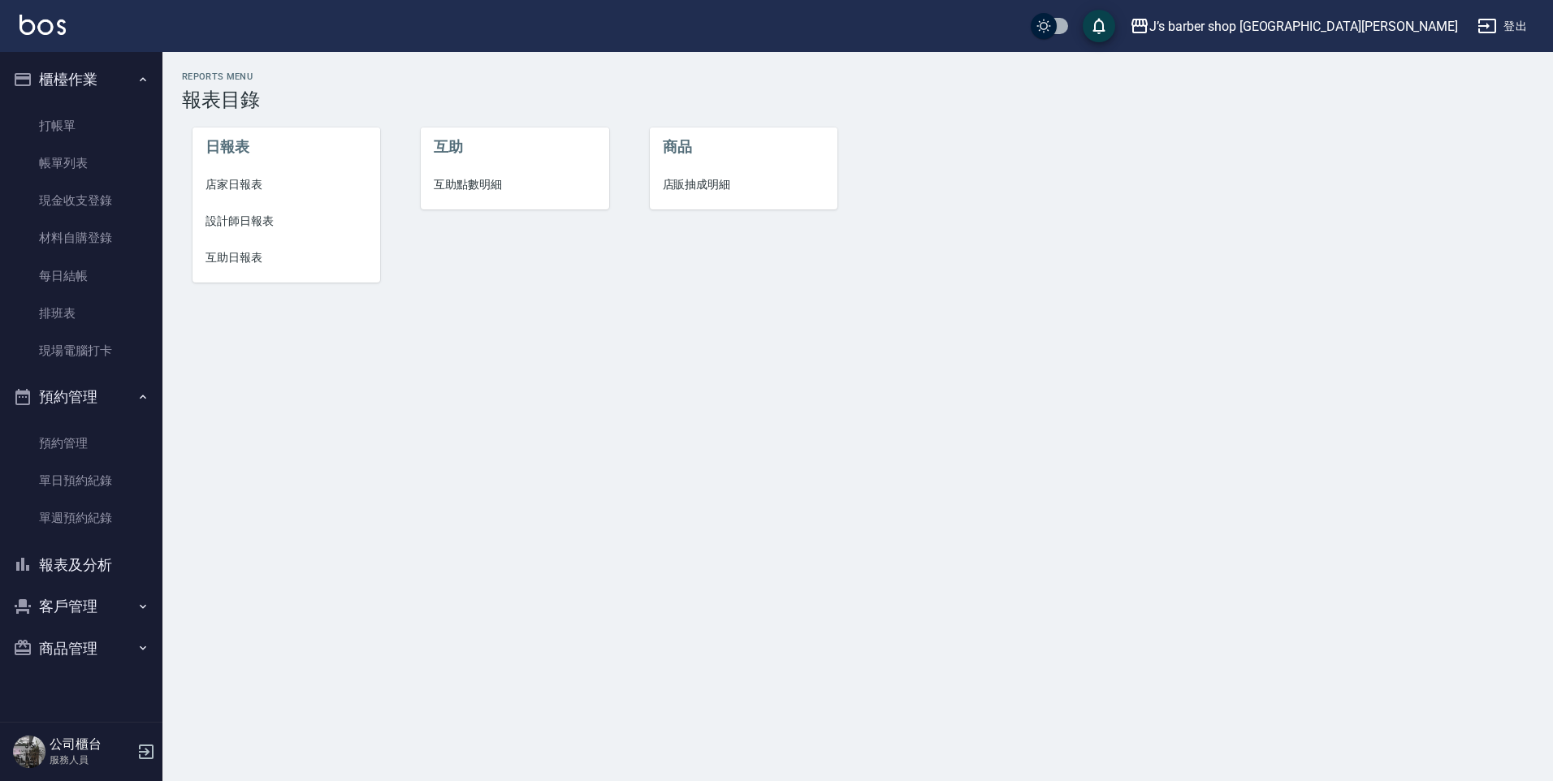
click at [268, 213] on span "設計師日報表" at bounding box center [286, 221] width 162 height 17
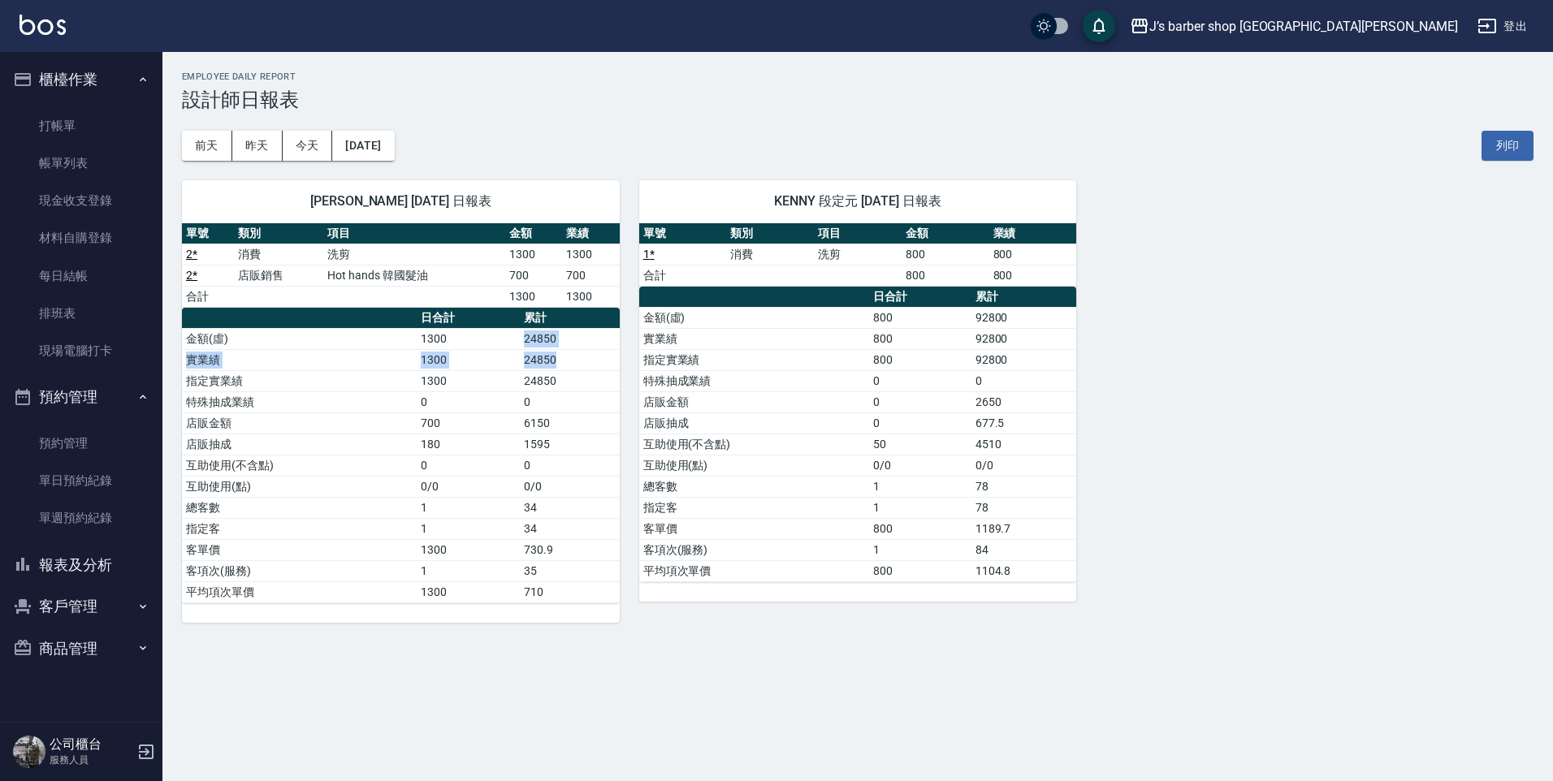
drag, startPoint x: 524, startPoint y: 330, endPoint x: 572, endPoint y: 351, distance: 52.4
click at [572, 351] on tbody "金額(虛) 1300 24850 實業績 1300 24850 指定實業績 1300 24850 特殊抽成業績 0 0 店販金額 700 6150 店販抽成 …" at bounding box center [401, 465] width 438 height 274
drag, startPoint x: 572, startPoint y: 351, endPoint x: 575, endPoint y: 378, distance: 27.0
click at [575, 378] on td "24850" at bounding box center [569, 380] width 99 height 21
drag, startPoint x: 525, startPoint y: 345, endPoint x: 551, endPoint y: 367, distance: 34.0
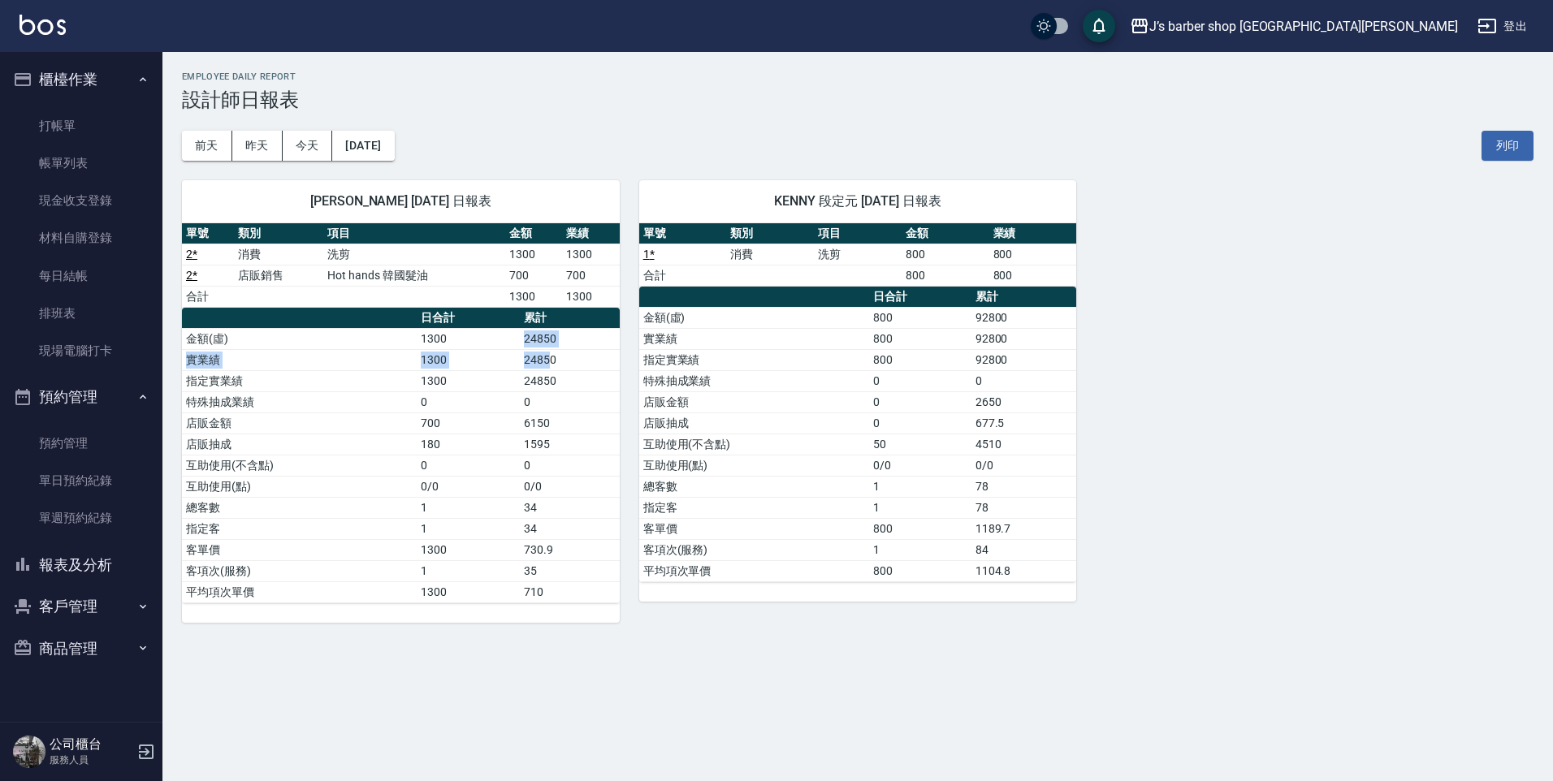
click at [551, 367] on tbody "金額(虛) 1300 24850 實業績 1300 24850 指定實業績 1300 24850 特殊抽成業績 0 0 店販金額 700 6150 店販抽成 …" at bounding box center [401, 465] width 438 height 274
drag, startPoint x: 551, startPoint y: 367, endPoint x: 565, endPoint y: 404, distance: 40.1
click at [565, 404] on td "0" at bounding box center [569, 401] width 99 height 21
click at [71, 116] on link "打帳單" at bounding box center [80, 125] width 149 height 37
